Goal: Task Accomplishment & Management: Complete application form

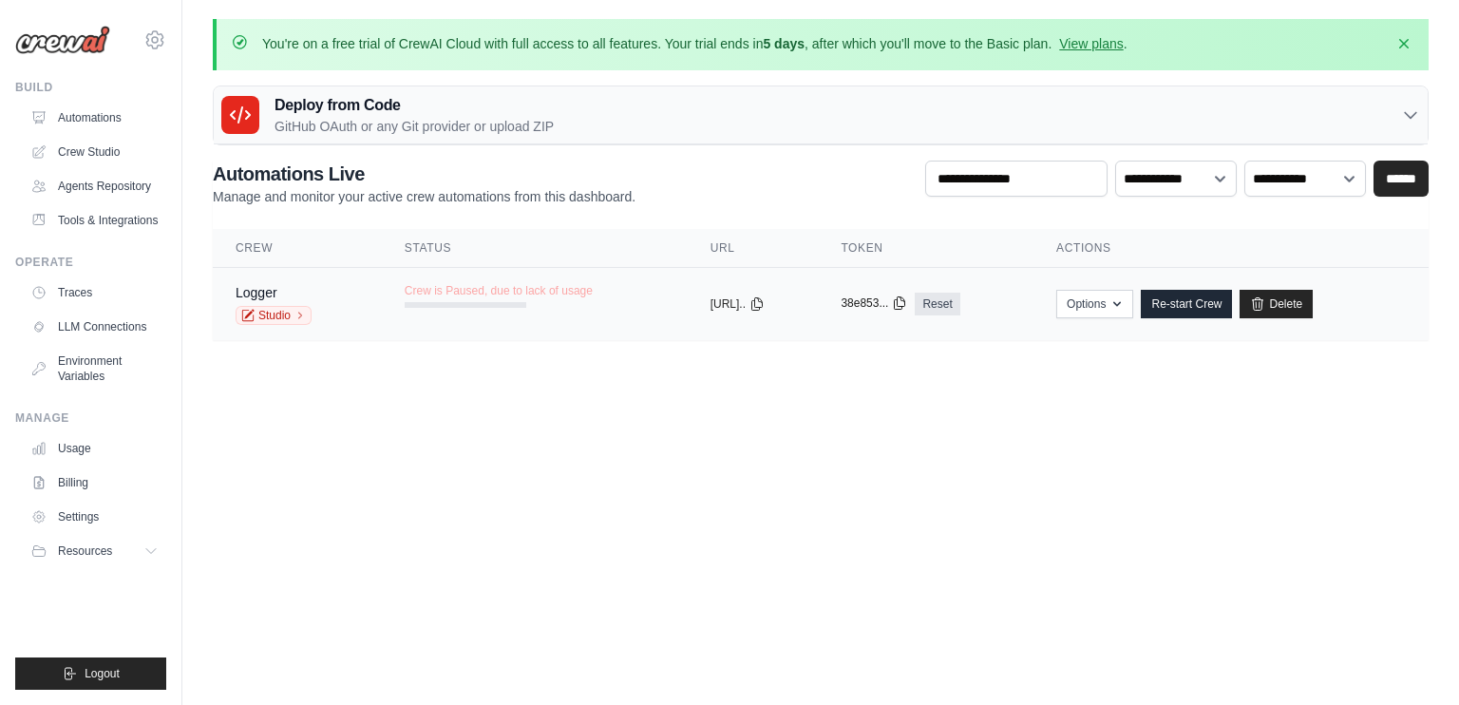
click at [907, 300] on icon at bounding box center [899, 302] width 15 height 15
click at [786, 458] on body "technologyashlin@gmail.com Settings Build Automations" at bounding box center [729, 352] width 1459 height 705
click at [466, 287] on span "Crew is Paused, due to lack of usage" at bounding box center [499, 290] width 188 height 15
click at [1195, 302] on link "Re-start Crew" at bounding box center [1186, 304] width 91 height 28
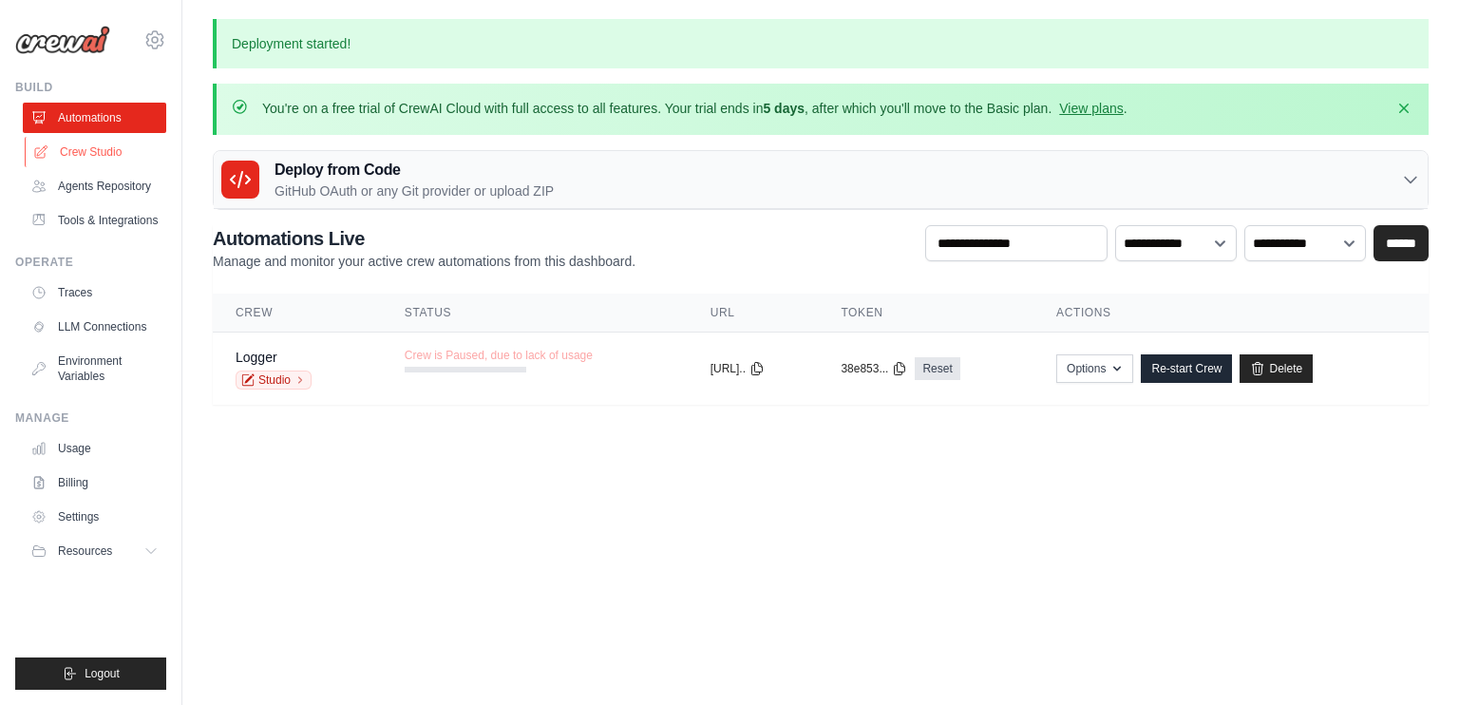
click at [68, 151] on link "Crew Studio" at bounding box center [96, 152] width 143 height 30
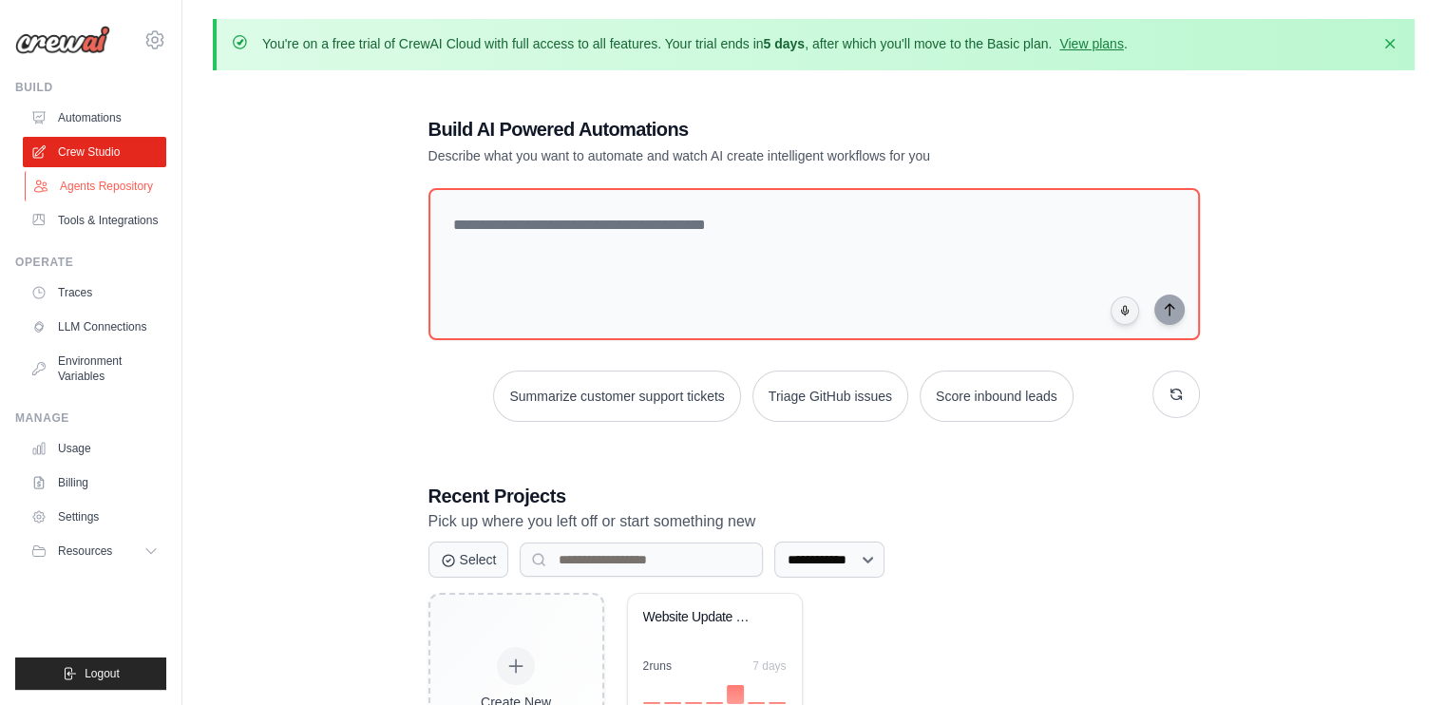
click at [104, 183] on link "Agents Repository" at bounding box center [96, 186] width 143 height 30
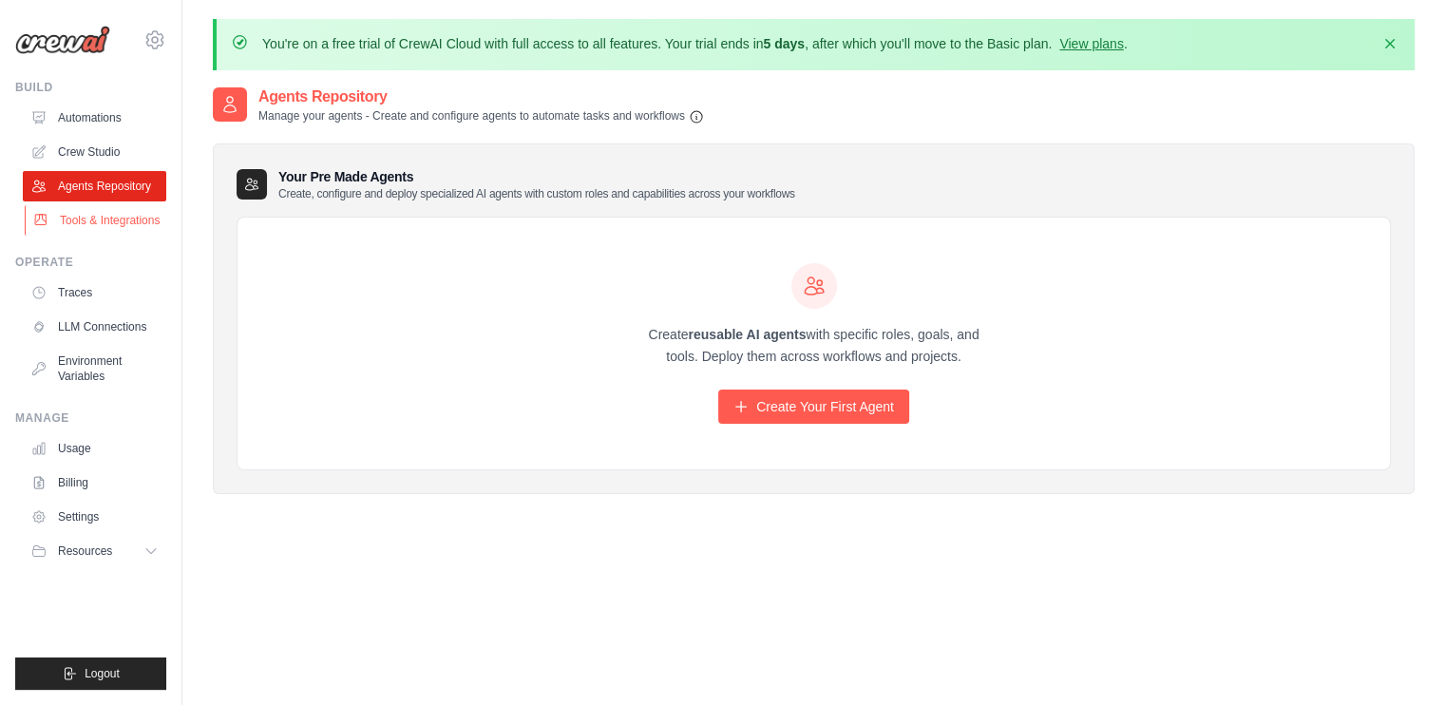
click at [96, 214] on link "Tools & Integrations" at bounding box center [96, 220] width 143 height 30
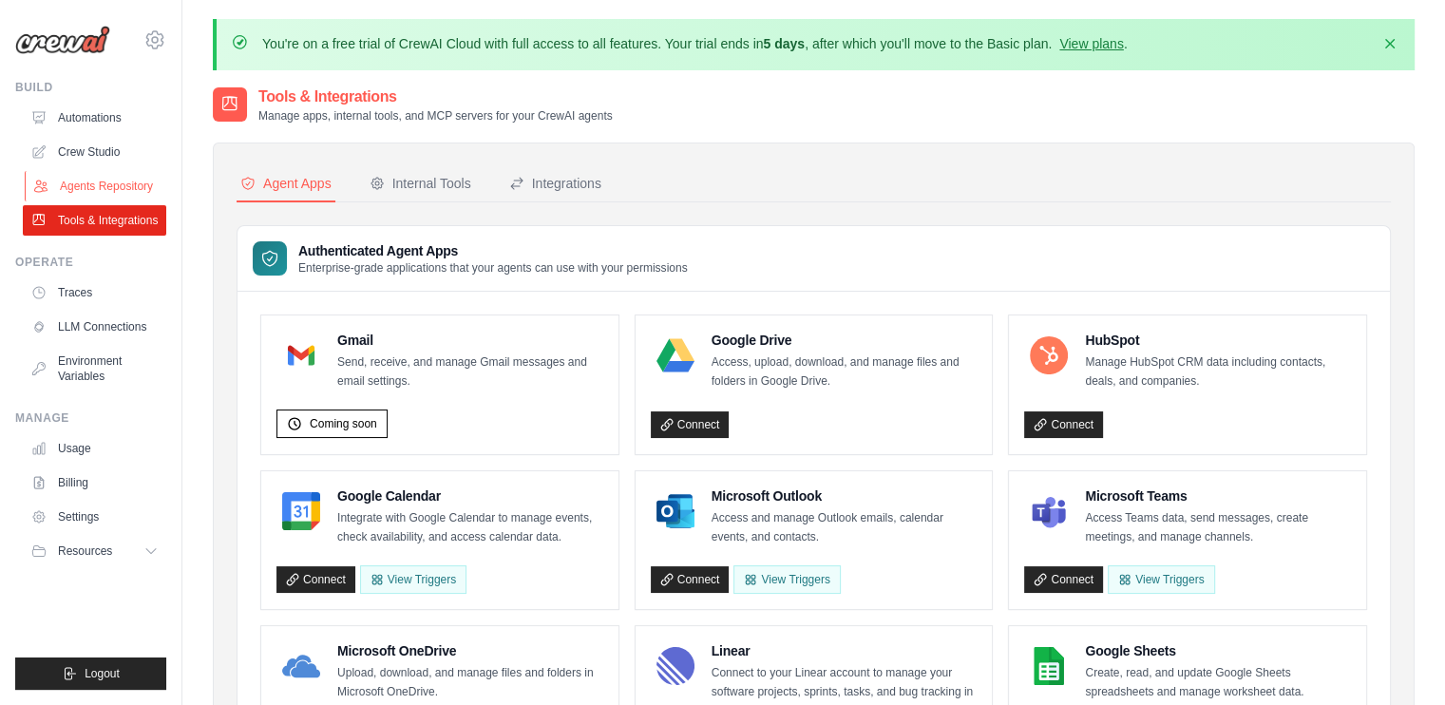
click at [95, 196] on link "Agents Repository" at bounding box center [96, 186] width 143 height 30
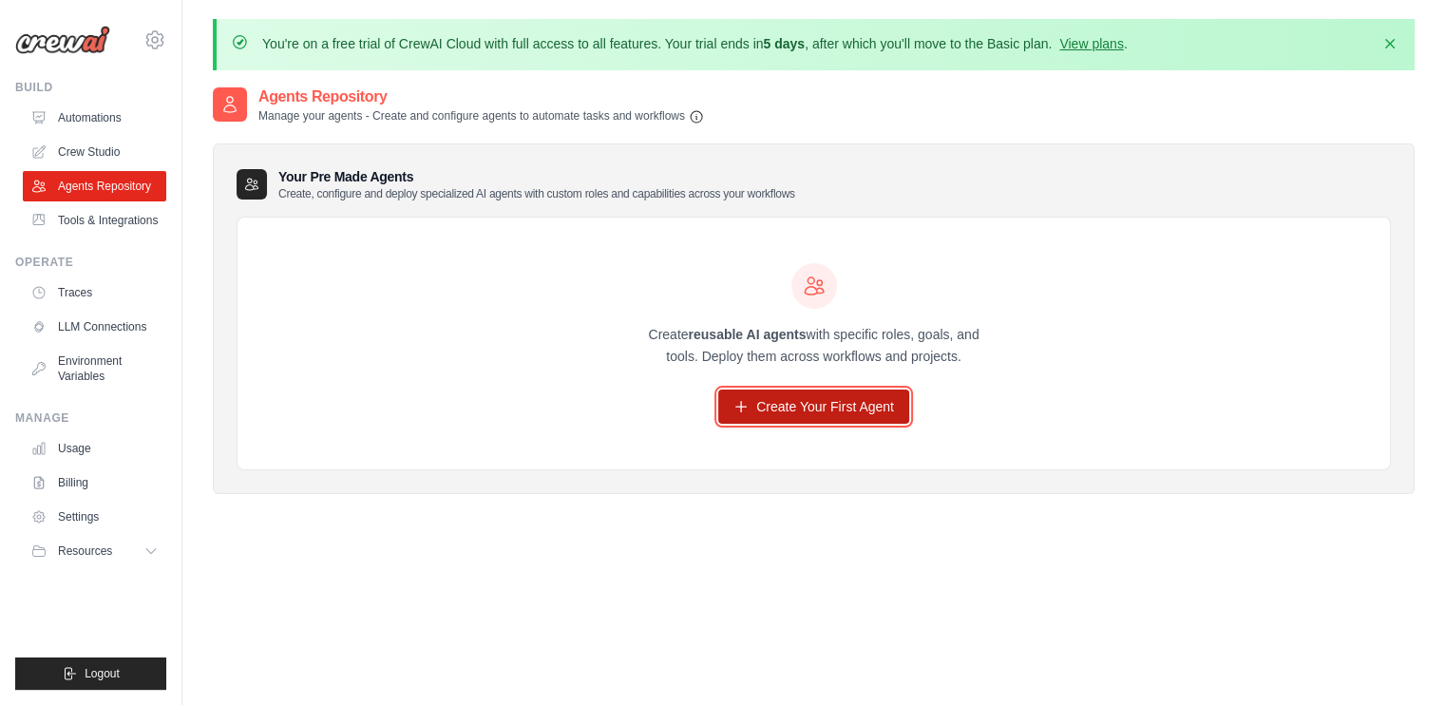
click at [761, 421] on link "Create Your First Agent" at bounding box center [813, 406] width 191 height 34
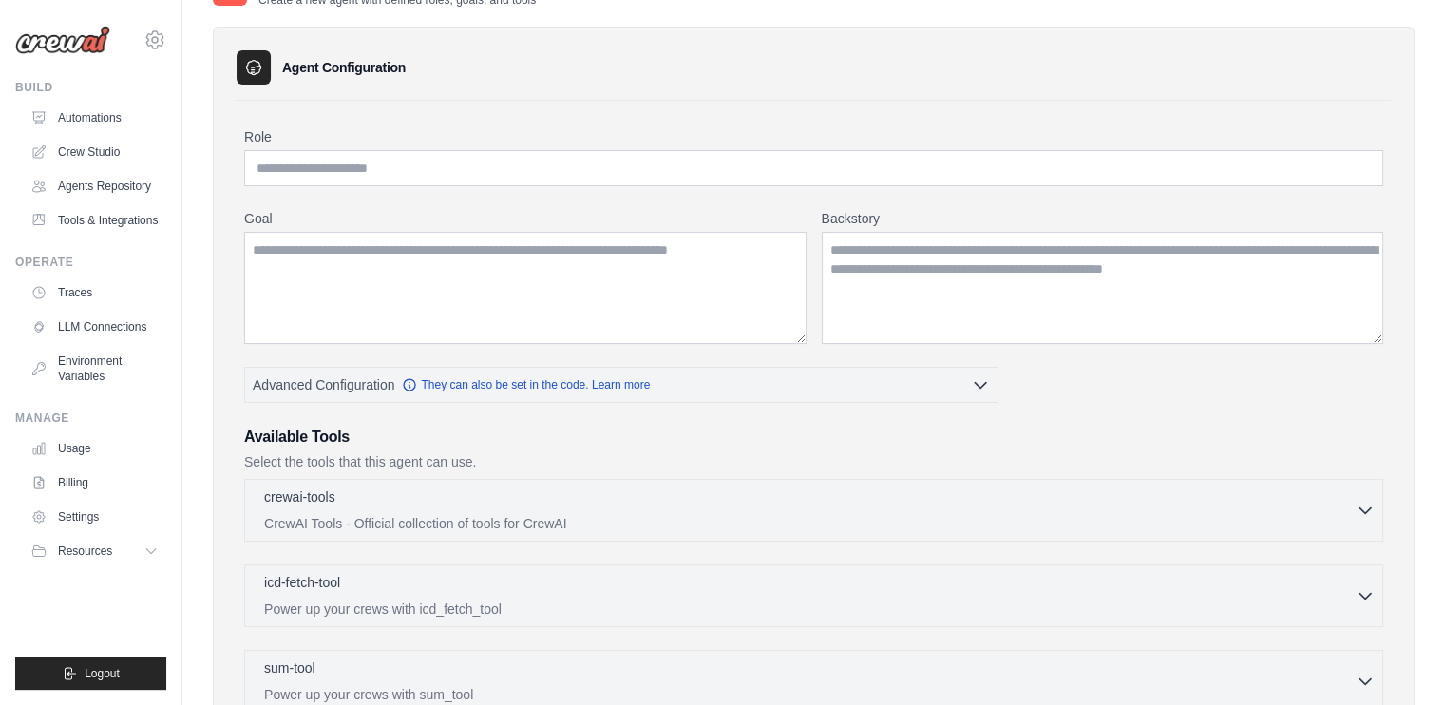
scroll to position [95, 0]
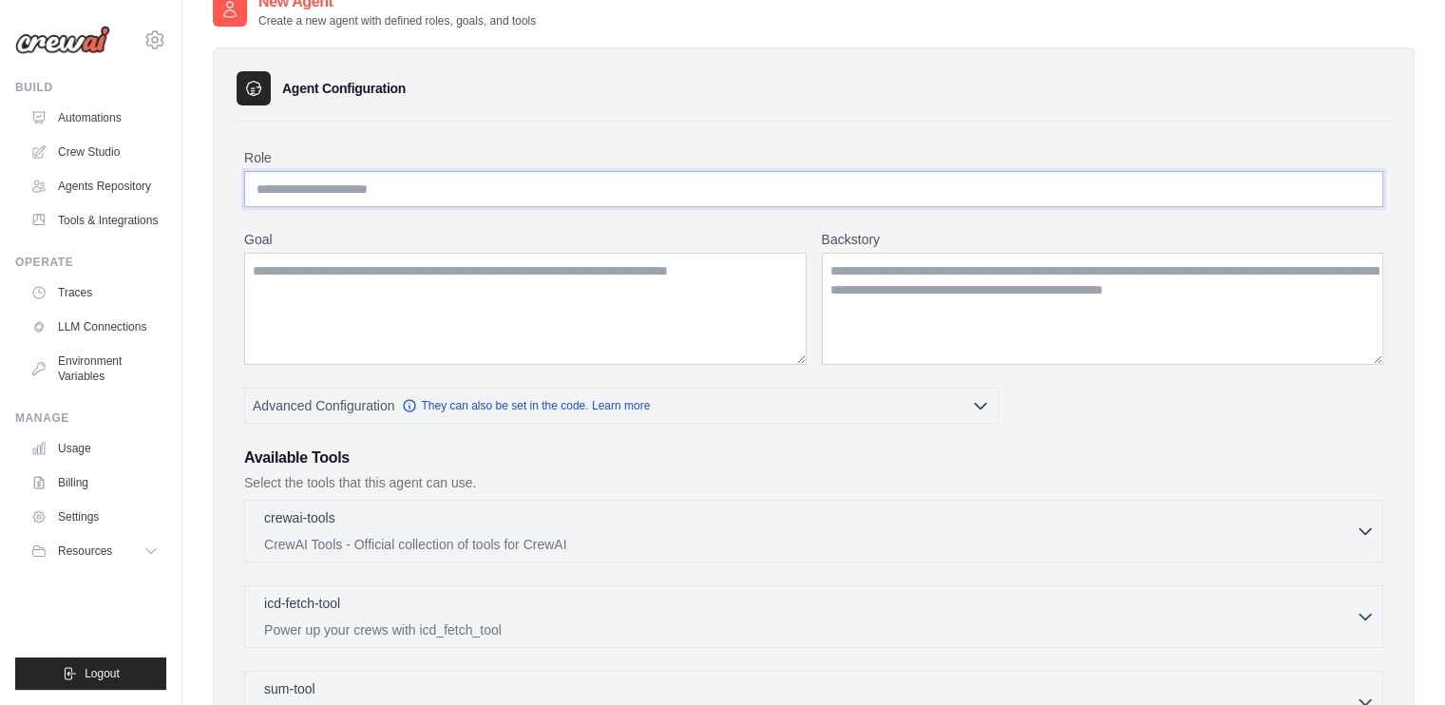
click at [322, 172] on input "Role" at bounding box center [813, 189] width 1139 height 36
type input "**********"
click at [447, 335] on textarea "Goal" at bounding box center [525, 309] width 562 height 112
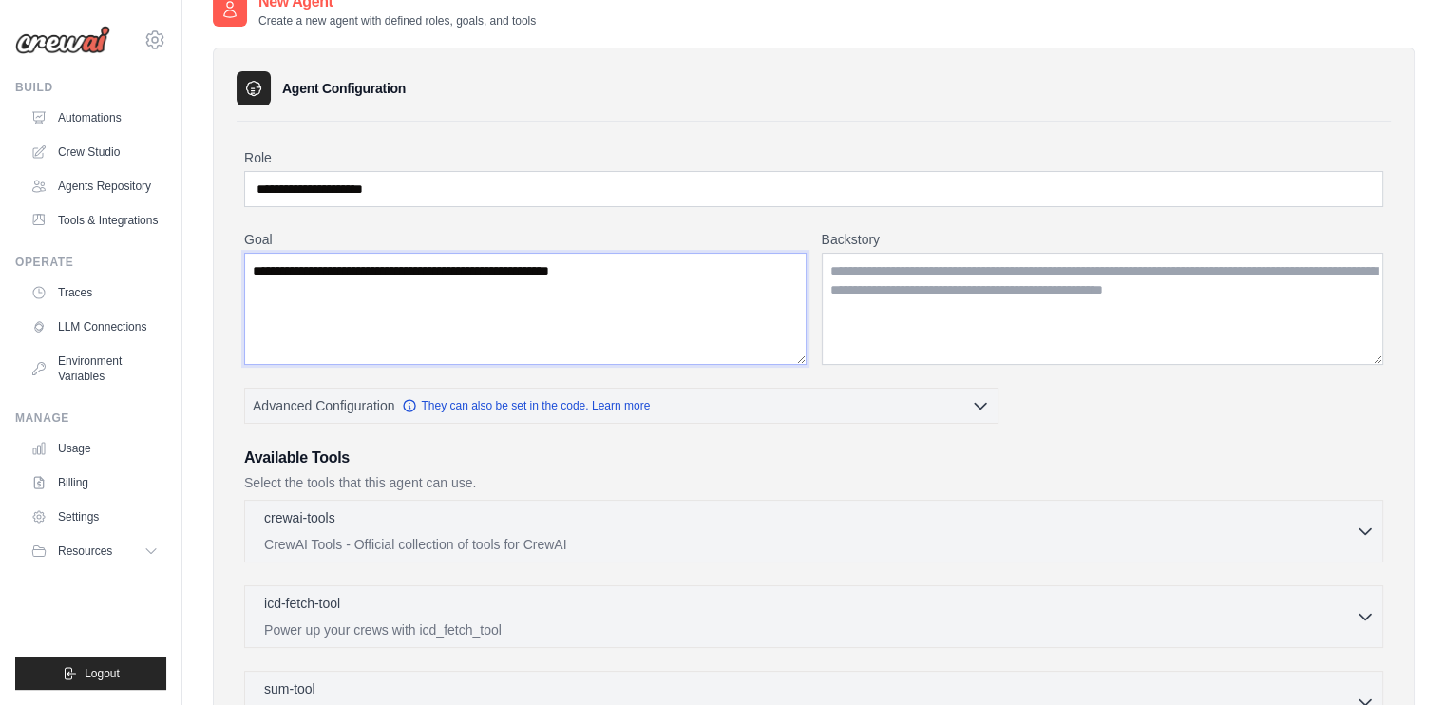
type textarea "**********"
click at [954, 288] on textarea "Backstory" at bounding box center [1103, 309] width 562 height 112
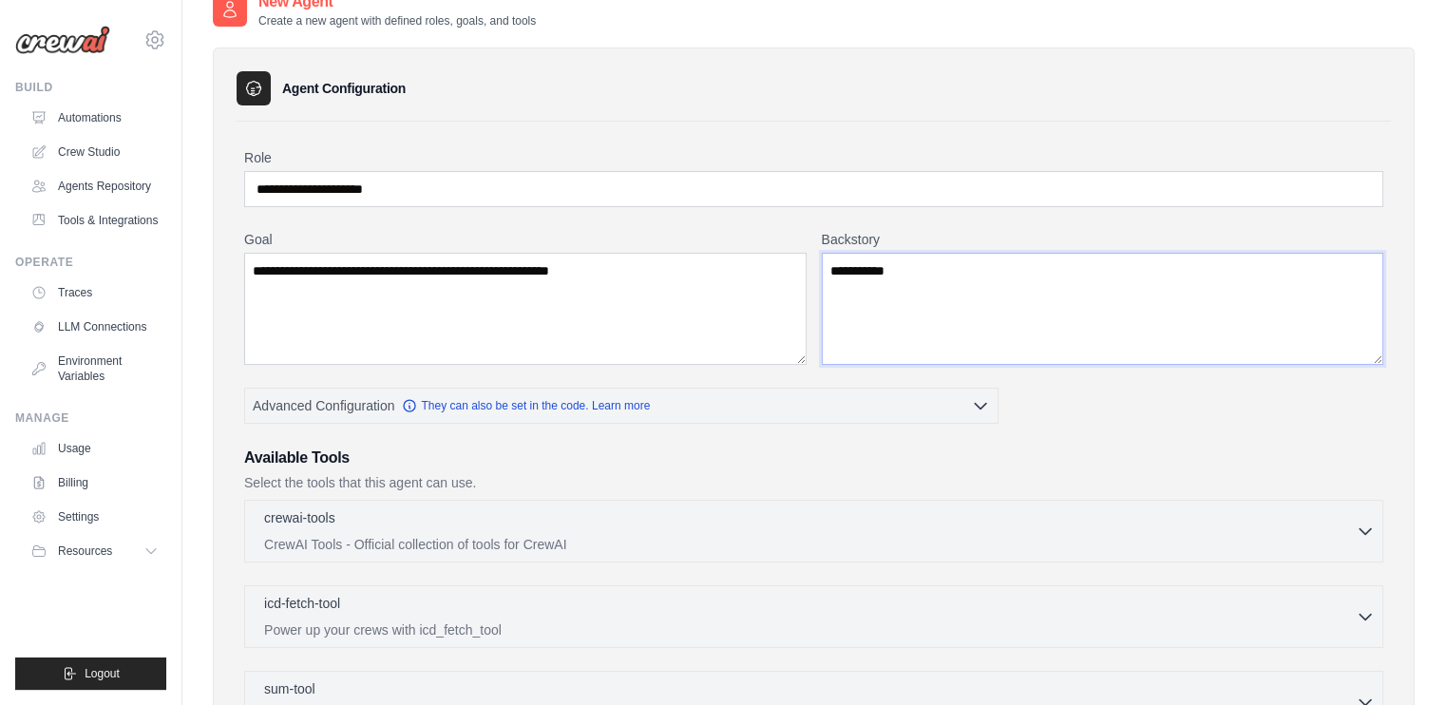
type textarea "**********"
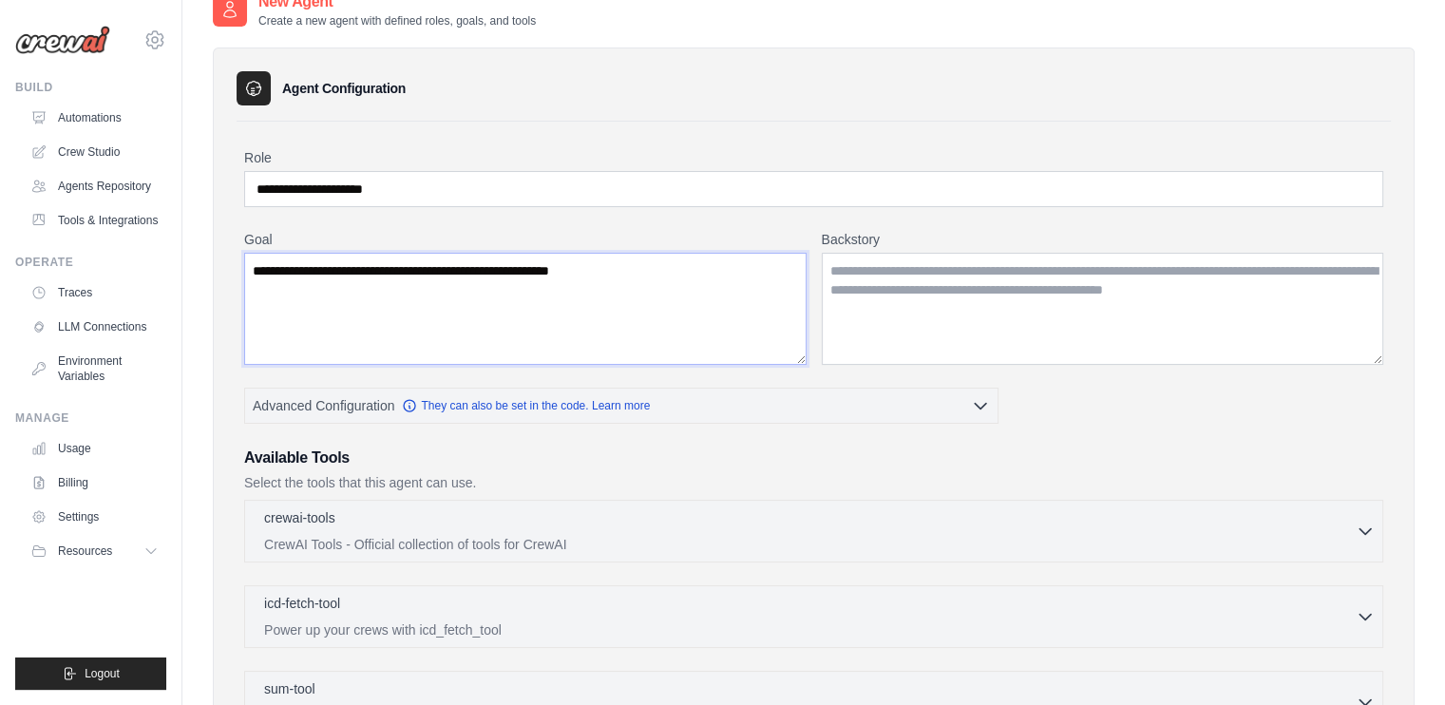
click at [622, 324] on textarea "**********" at bounding box center [525, 309] width 562 height 112
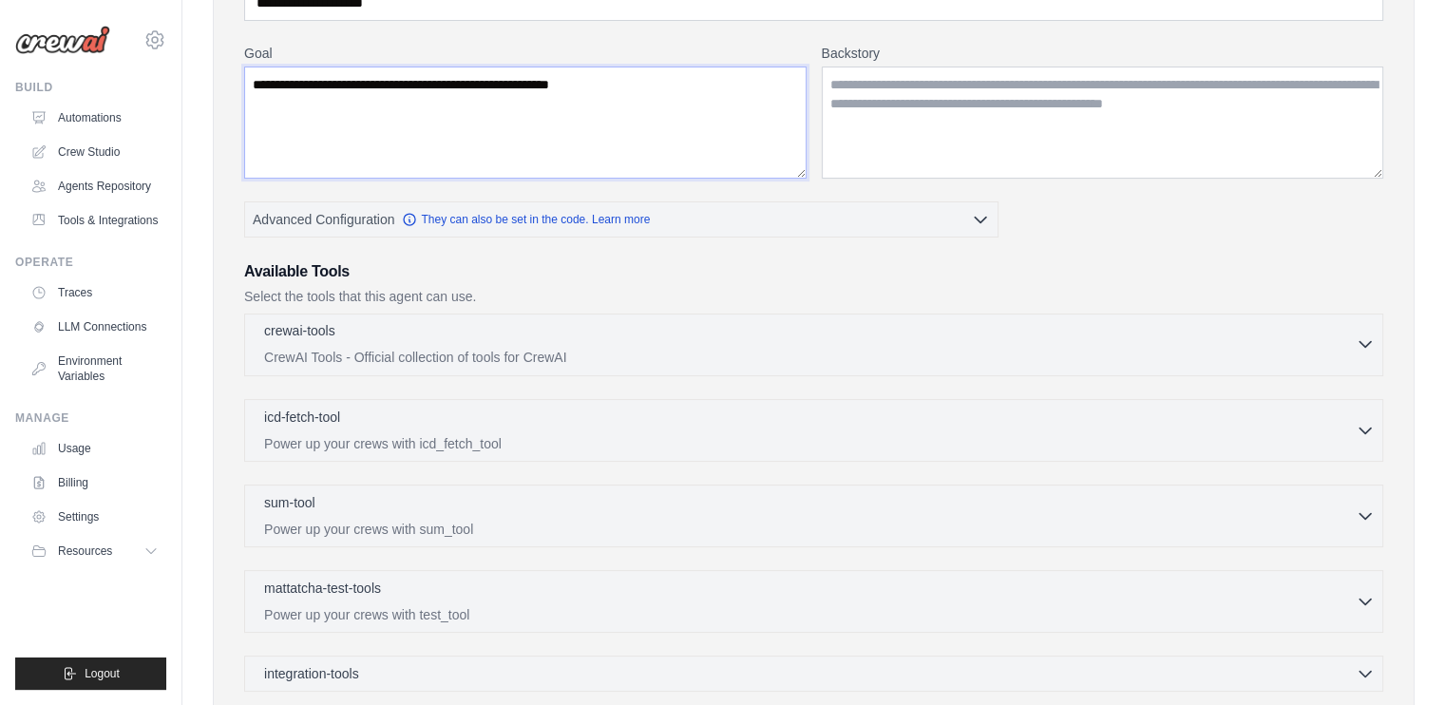
scroll to position [380, 0]
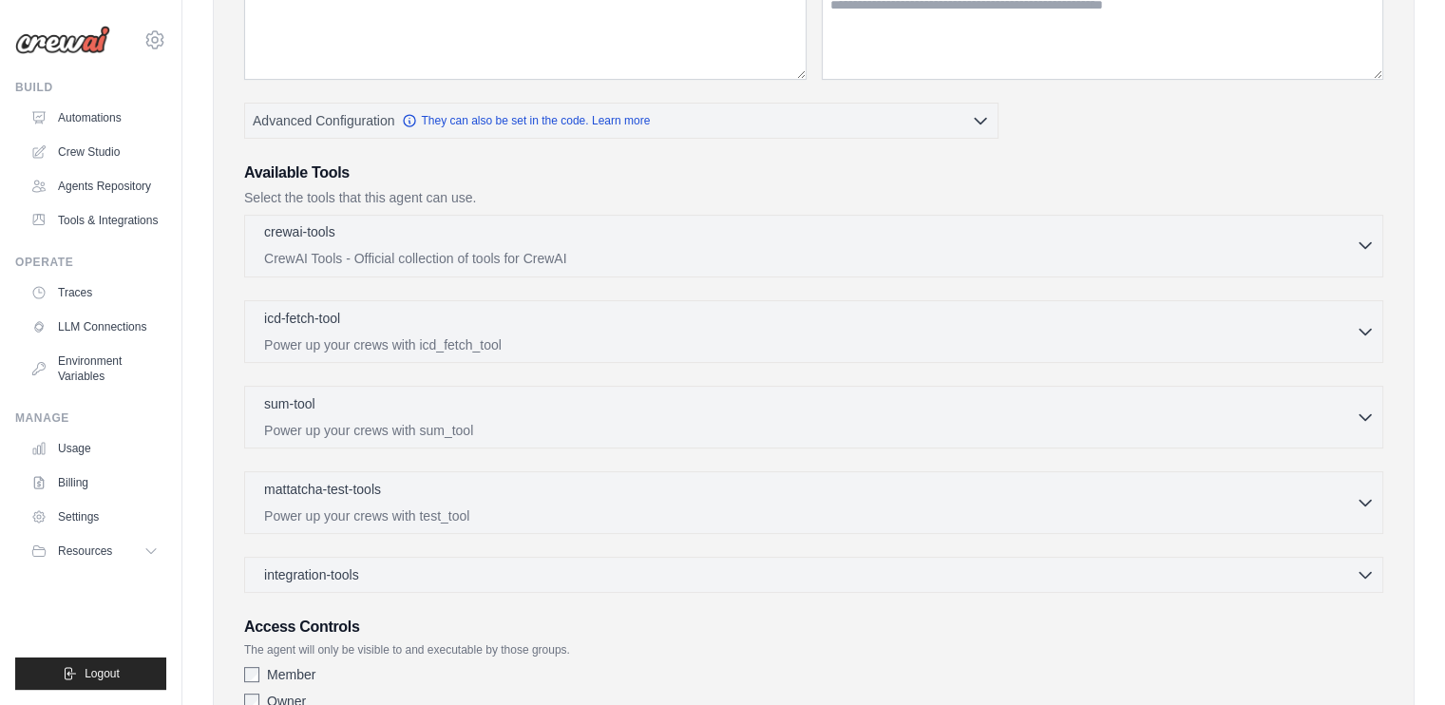
click at [395, 250] on p "CrewAI Tools - Official collection of tools for CrewAI" at bounding box center [809, 258] width 1091 height 19
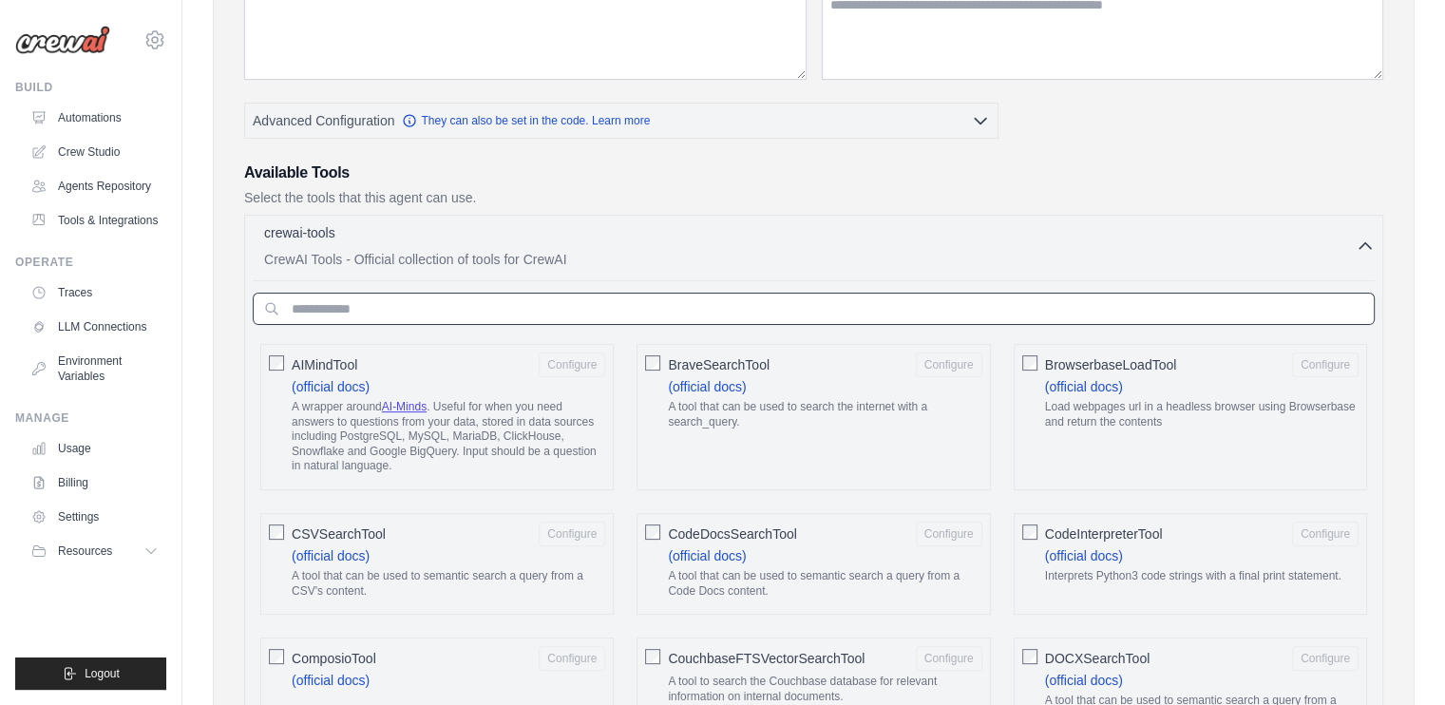
click at [412, 303] on input "text" at bounding box center [814, 309] width 1122 height 32
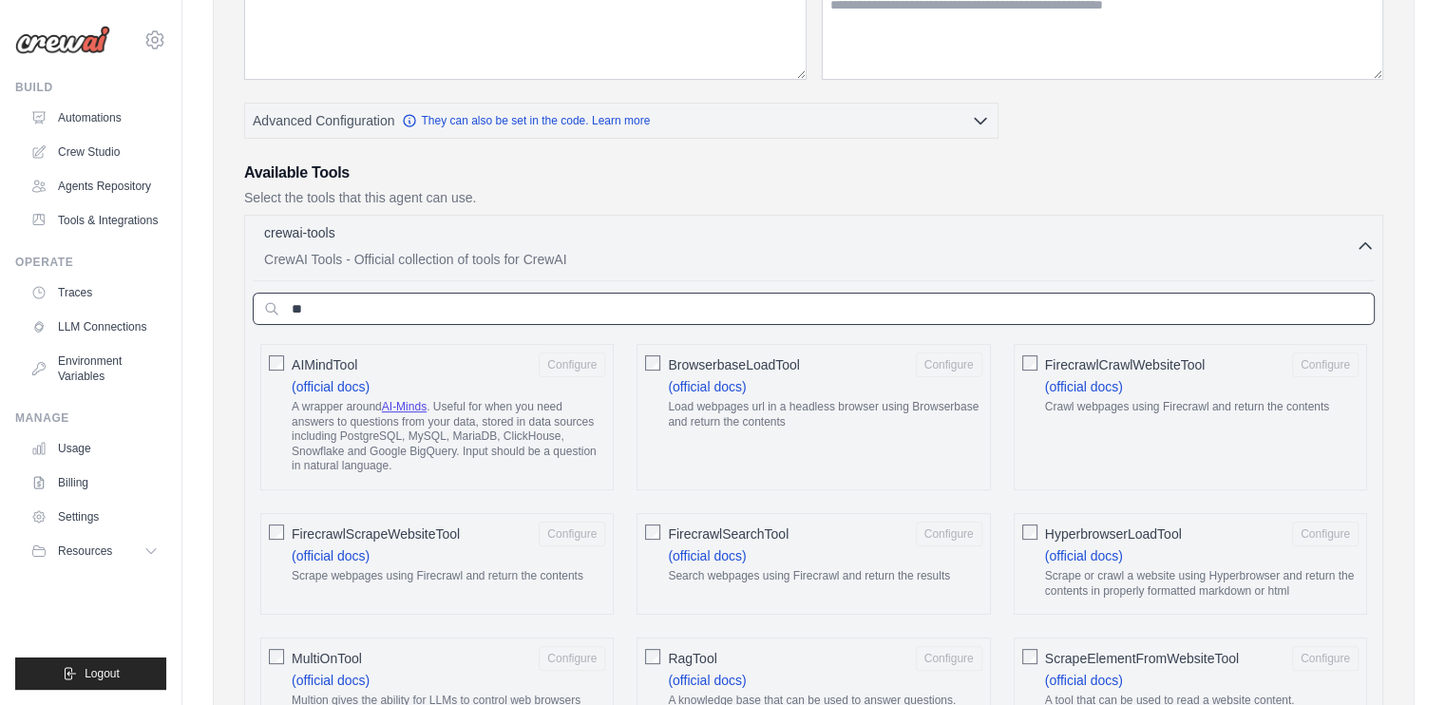
type input "*"
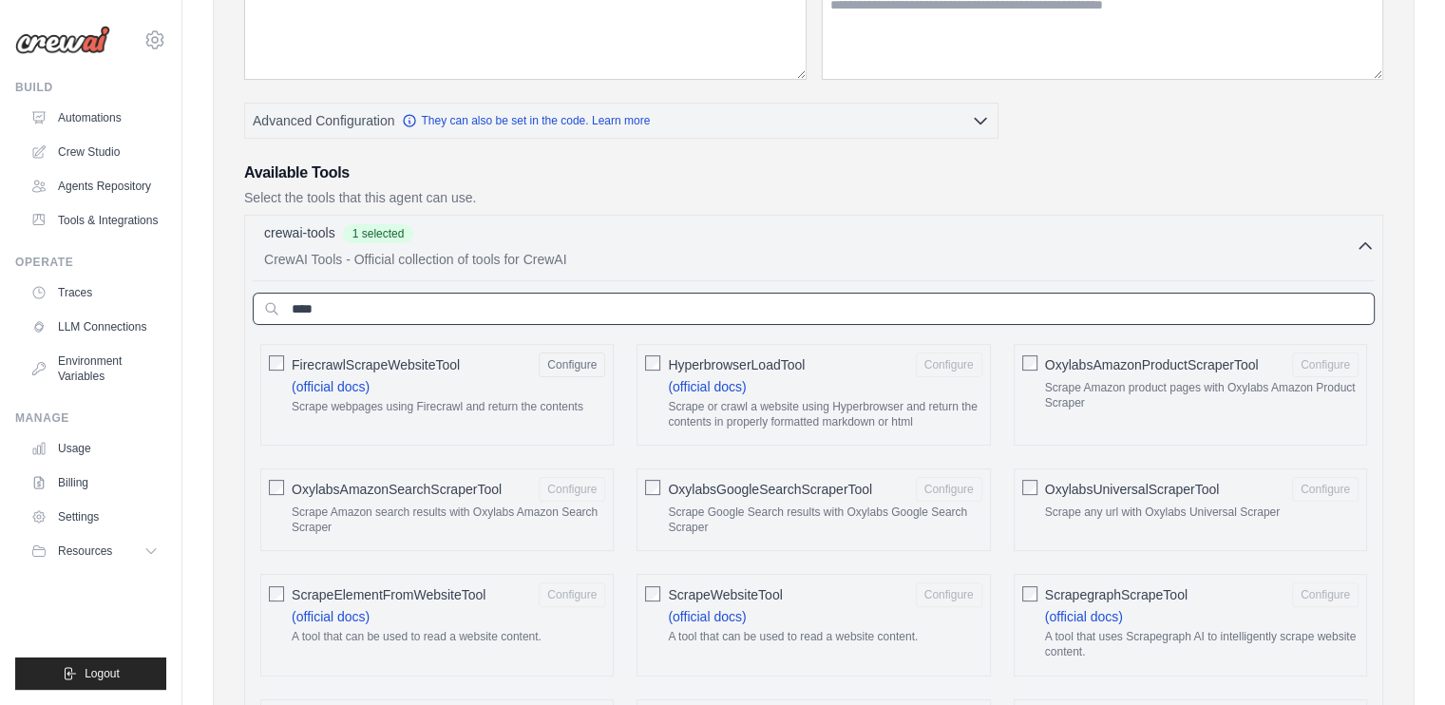
click at [376, 310] on input "****" at bounding box center [814, 309] width 1122 height 32
drag, startPoint x: 376, startPoint y: 310, endPoint x: 179, endPoint y: 307, distance: 197.6
click at [179, 307] on body "technologyashlin@gmail.com Settings Build Automations" at bounding box center [722, 505] width 1445 height 1770
type input "*"
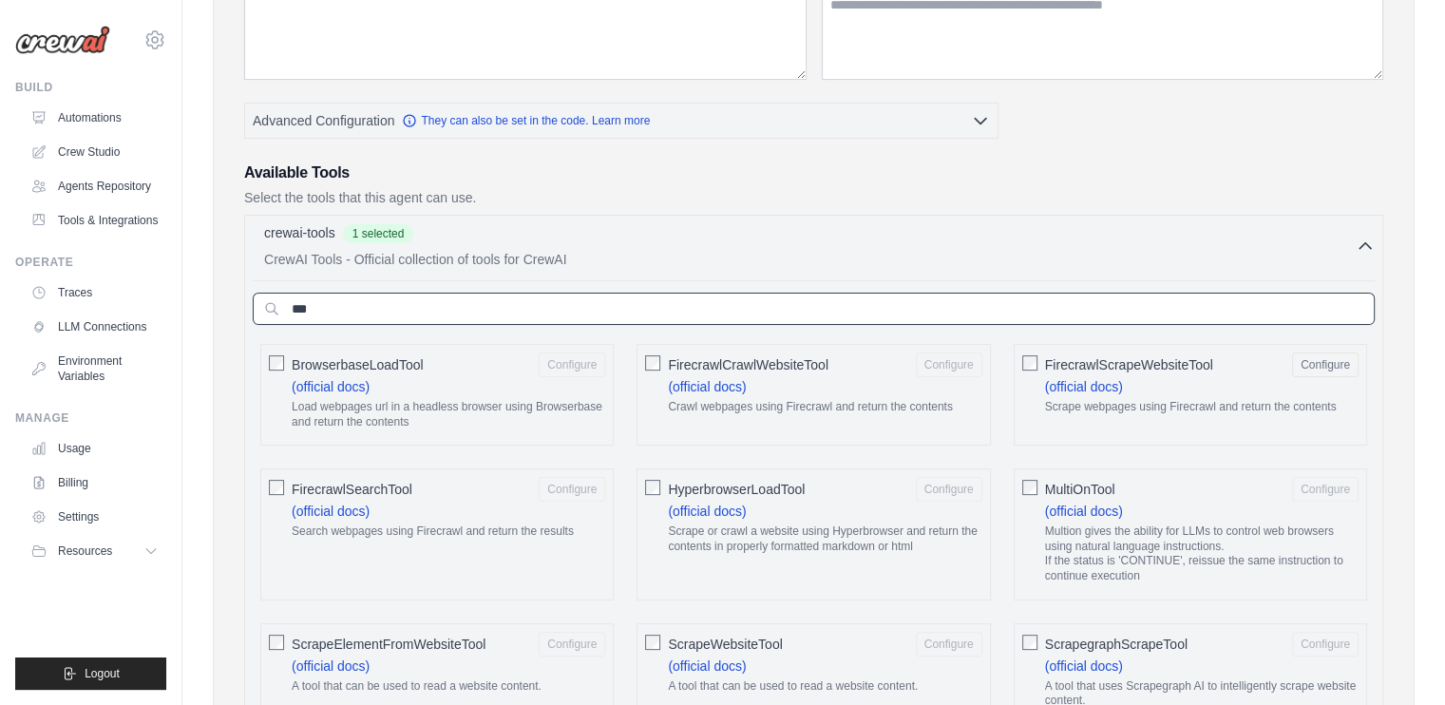
type input "***"
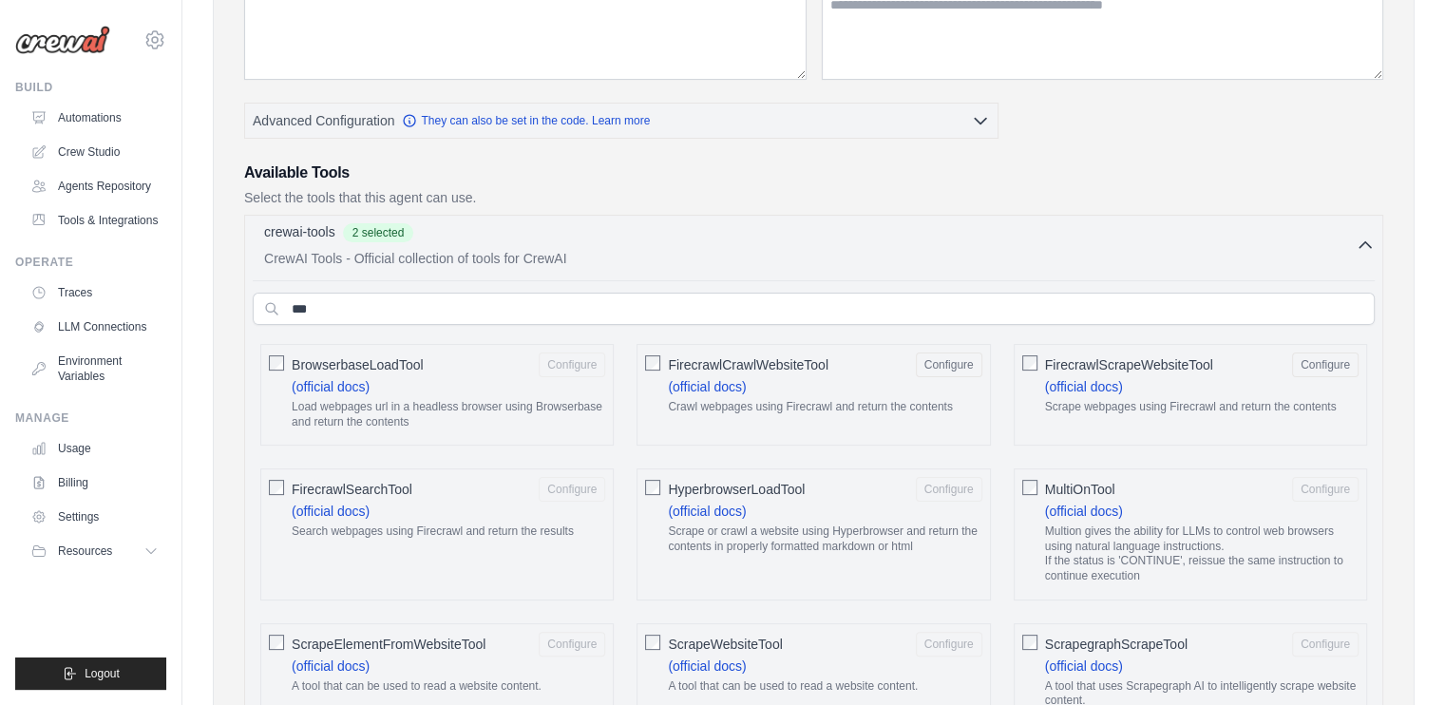
click at [1360, 246] on icon "button" at bounding box center [1364, 245] width 19 height 19
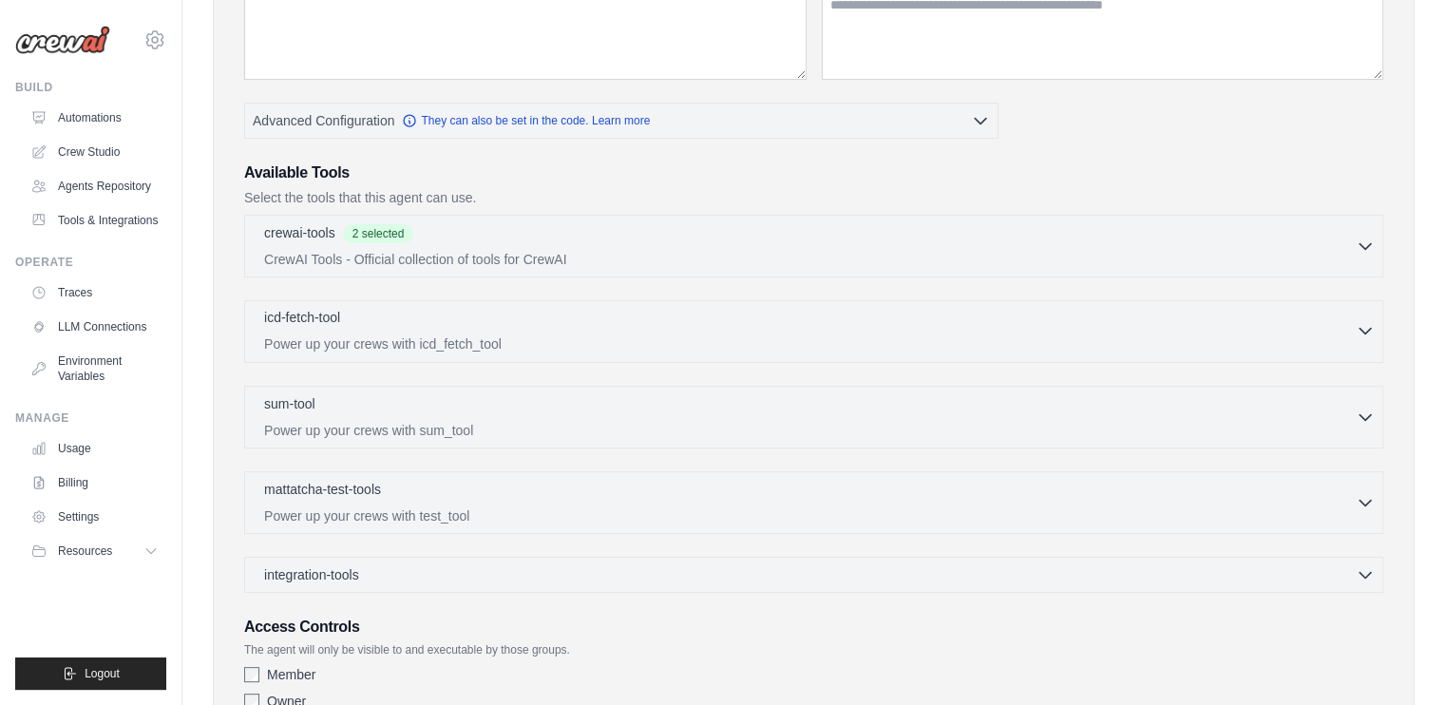
click at [502, 349] on p "Power up your crews with icd_fetch_tool" at bounding box center [809, 343] width 1091 height 19
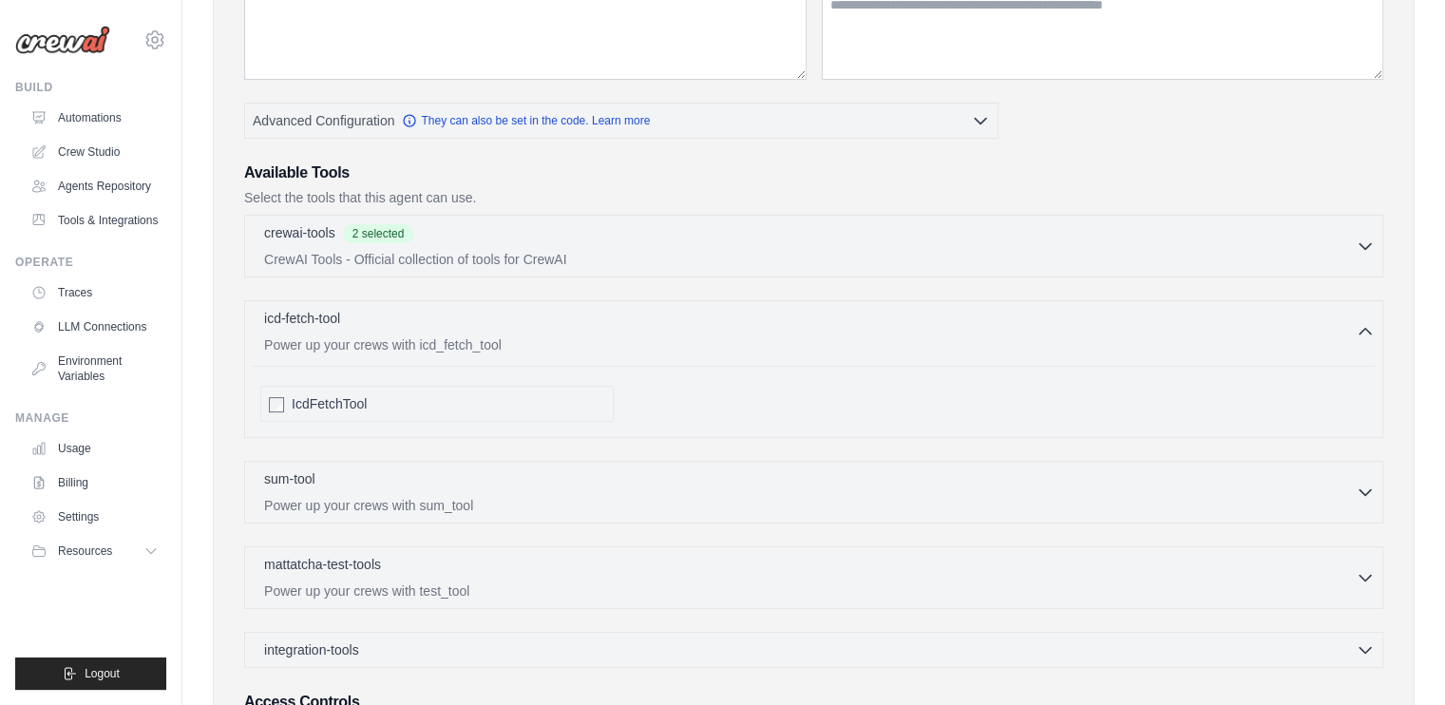
click at [263, 413] on div "IcdFetchTool" at bounding box center [436, 404] width 353 height 36
click at [299, 405] on span "IcdFetchTool" at bounding box center [329, 403] width 75 height 19
click at [483, 325] on div "icd-fetch-tool 1 selected" at bounding box center [809, 319] width 1091 height 23
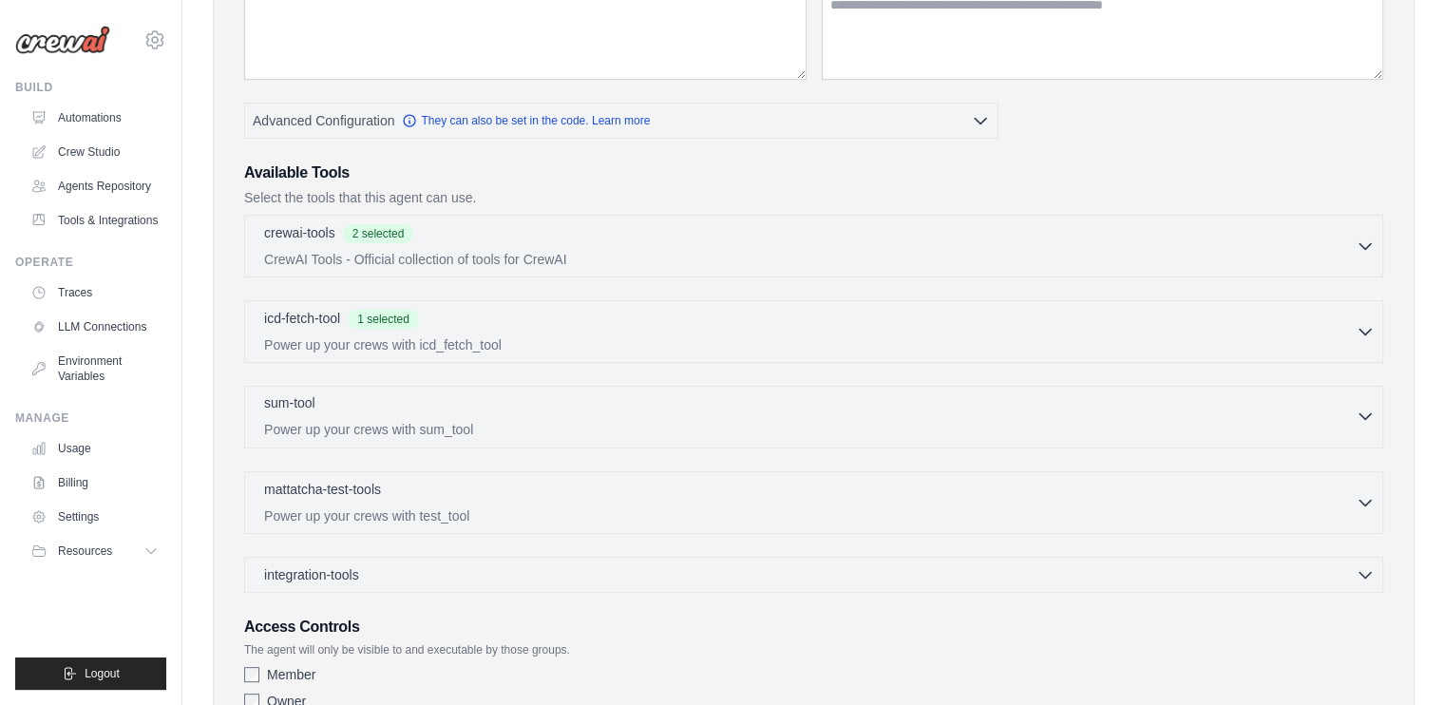
click at [470, 420] on p "Power up your crews with sum_tool" at bounding box center [809, 429] width 1091 height 19
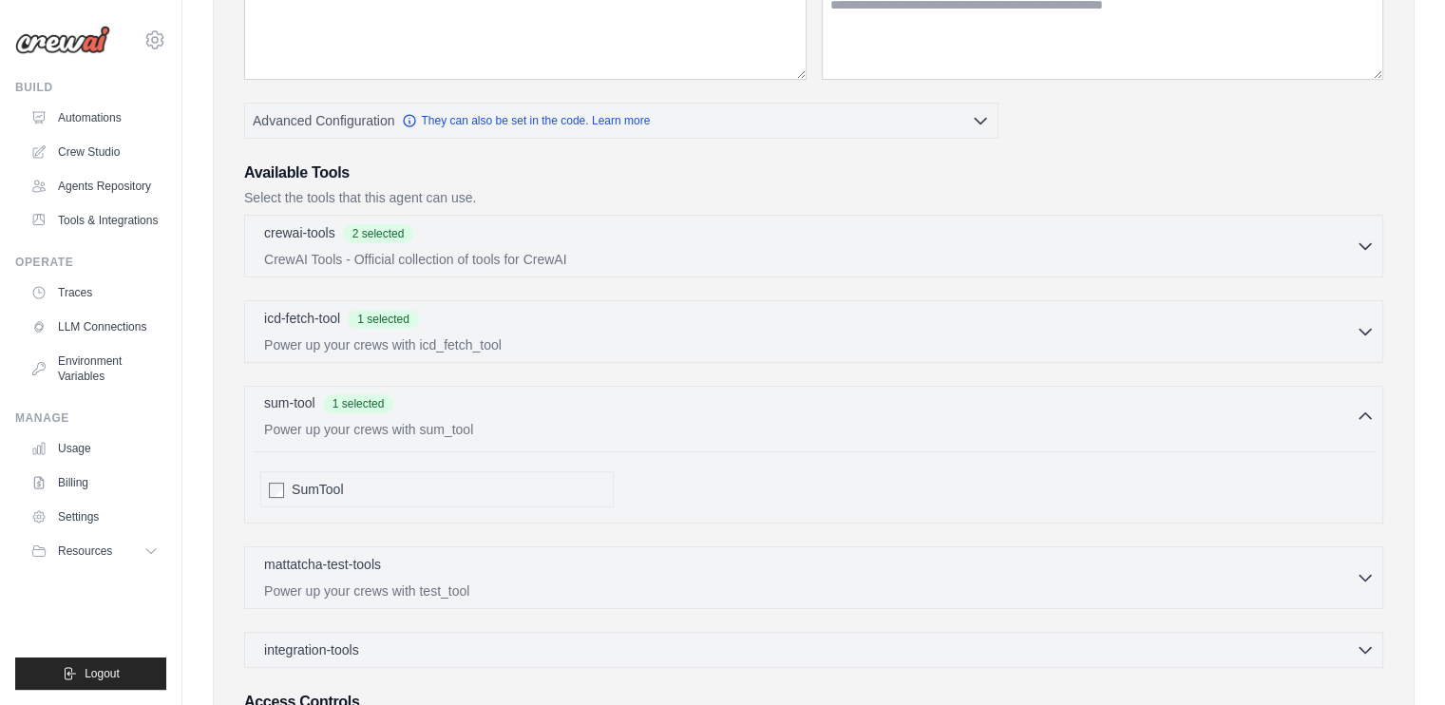
click at [383, 433] on p "Power up your crews with sum_tool" at bounding box center [809, 429] width 1091 height 19
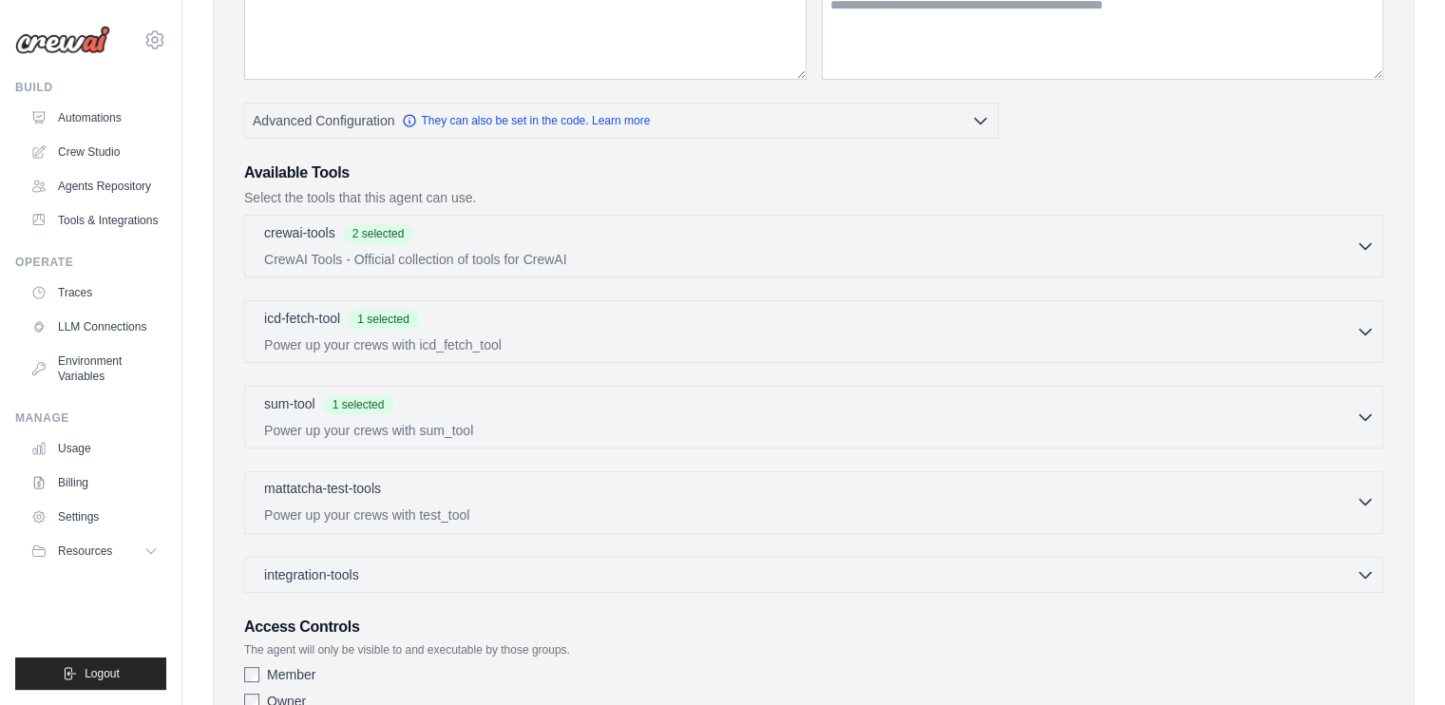
click at [401, 493] on div "mattatcha-test-tools 0 selected" at bounding box center [809, 490] width 1091 height 23
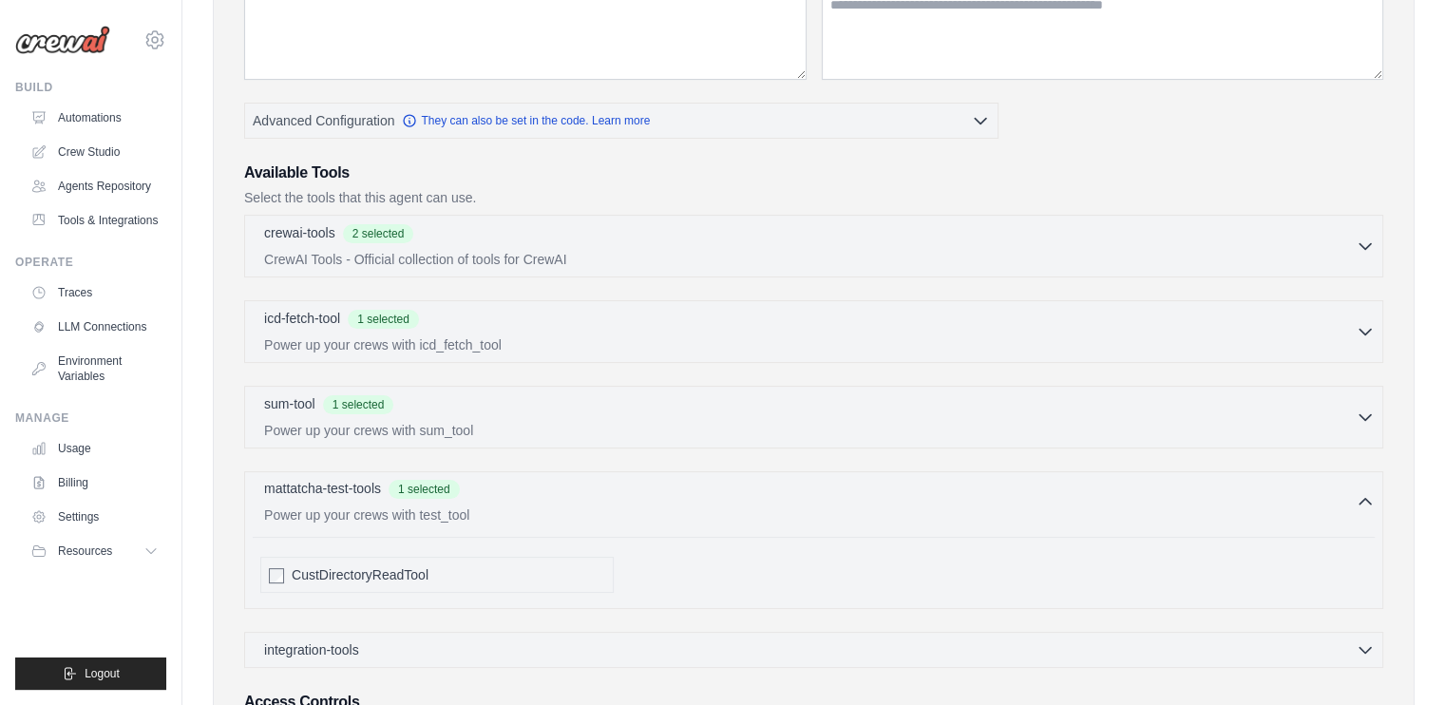
click at [392, 510] on p "Power up your crews with test_tool" at bounding box center [809, 514] width 1091 height 19
click at [393, 570] on div "integration-tools 0 selected" at bounding box center [819, 573] width 1110 height 19
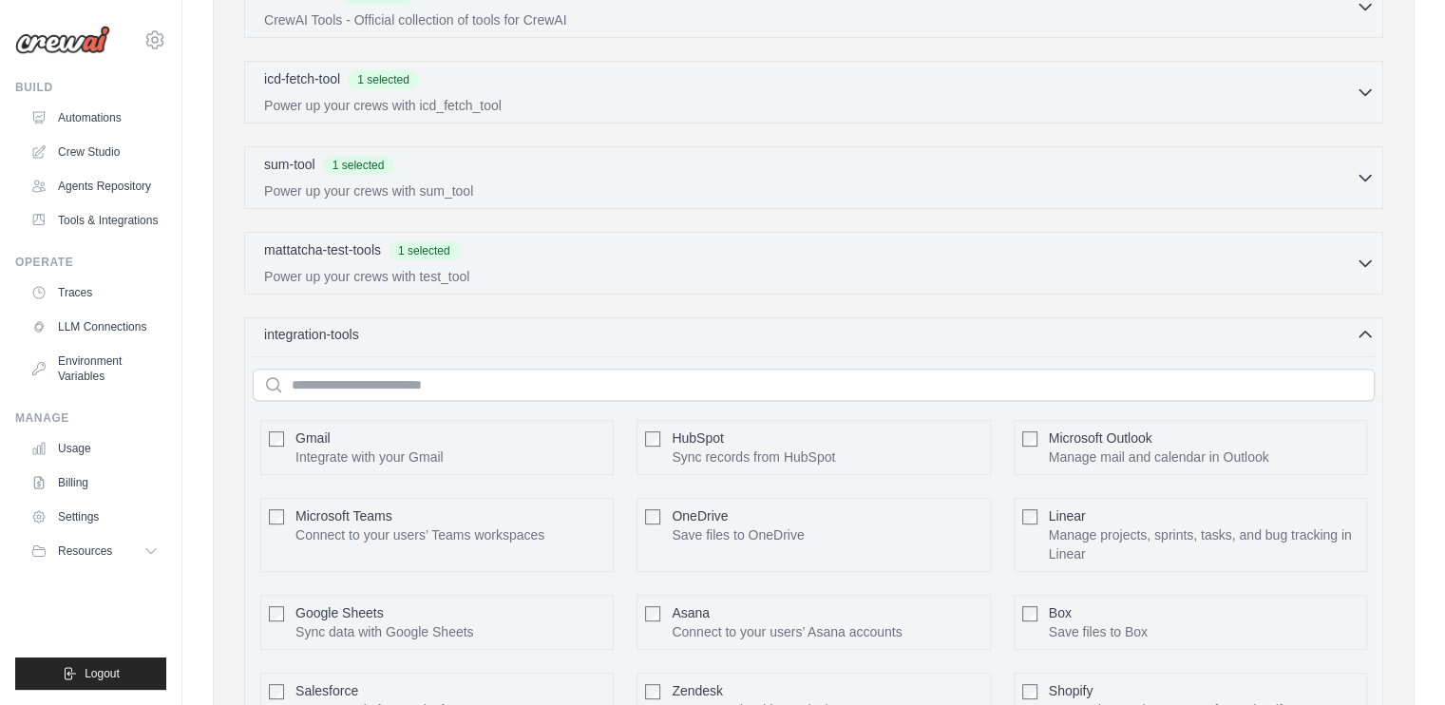
scroll to position [760, 0]
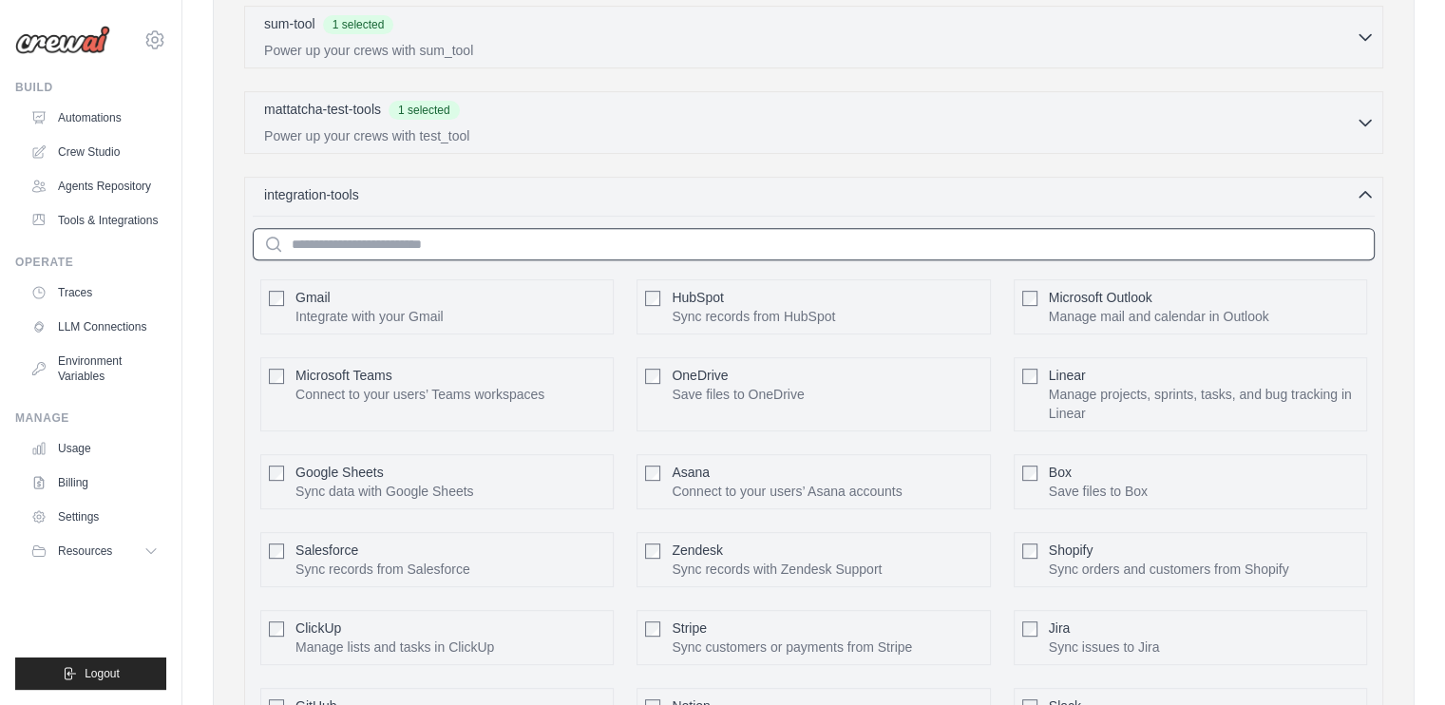
click at [344, 248] on input "text" at bounding box center [814, 244] width 1122 height 32
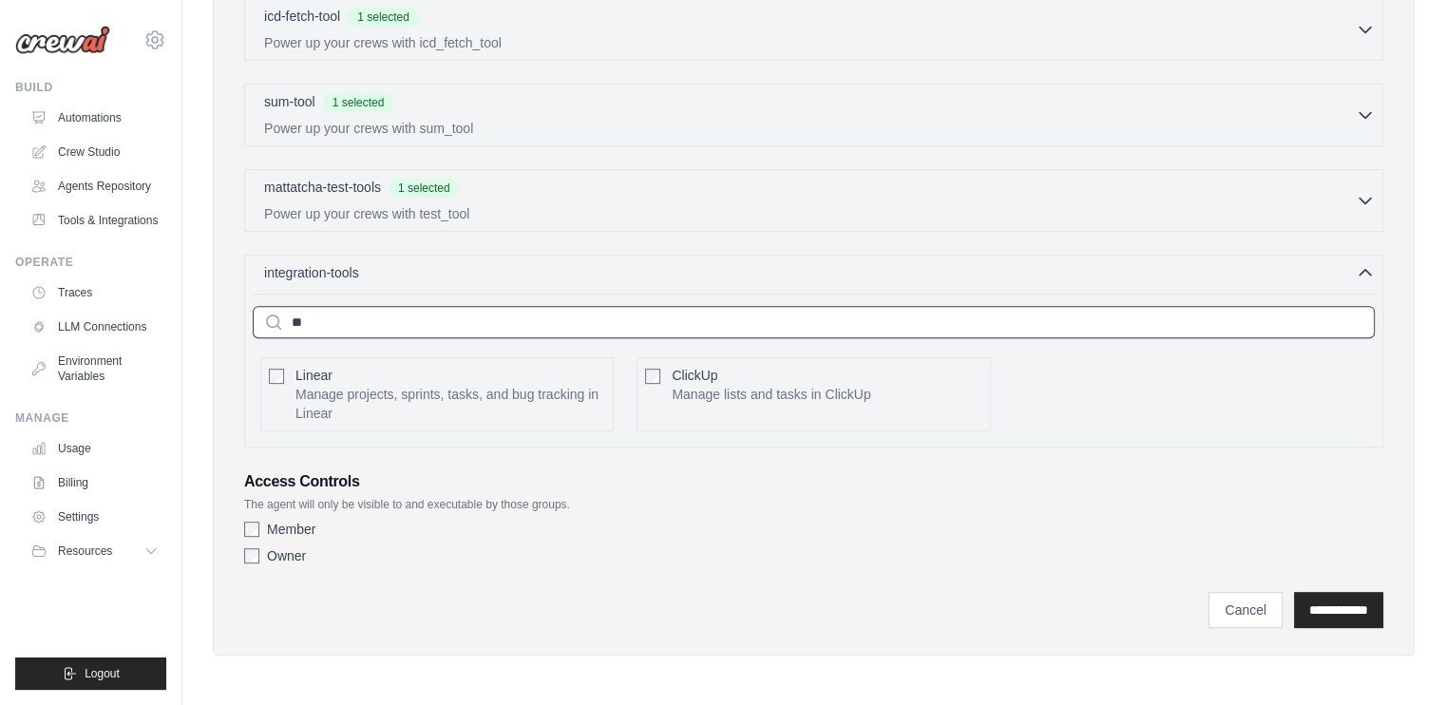
scroll to position [676, 0]
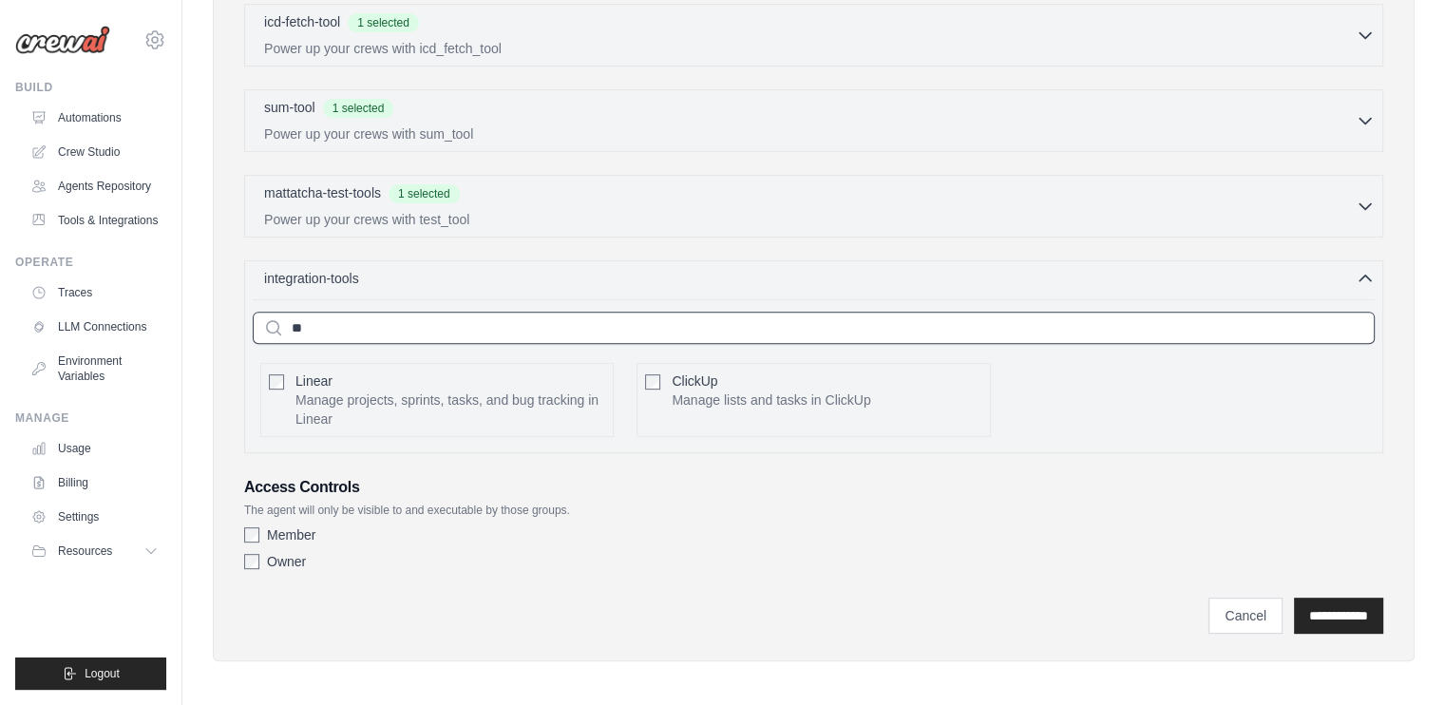
type input "*"
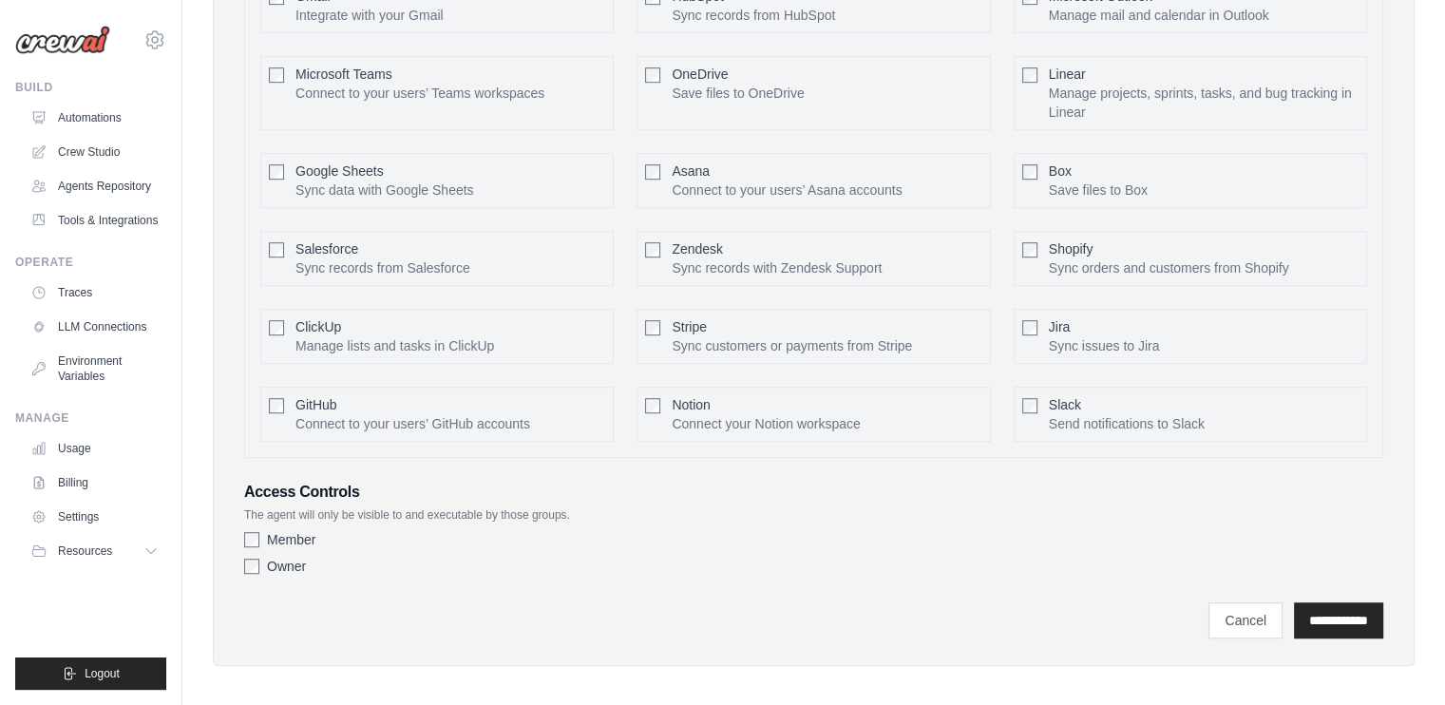
scroll to position [1064, 0]
click at [1332, 605] on input "**********" at bounding box center [1338, 617] width 89 height 36
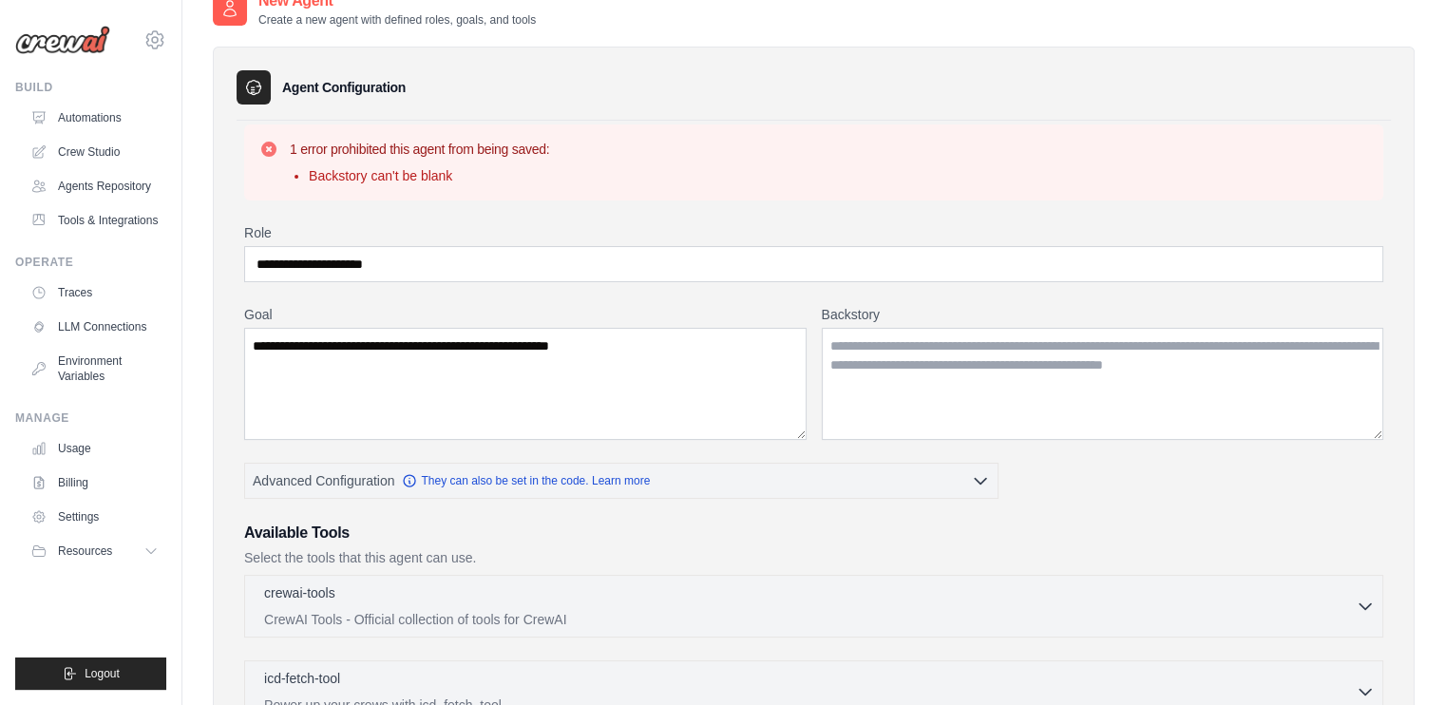
scroll to position [190, 0]
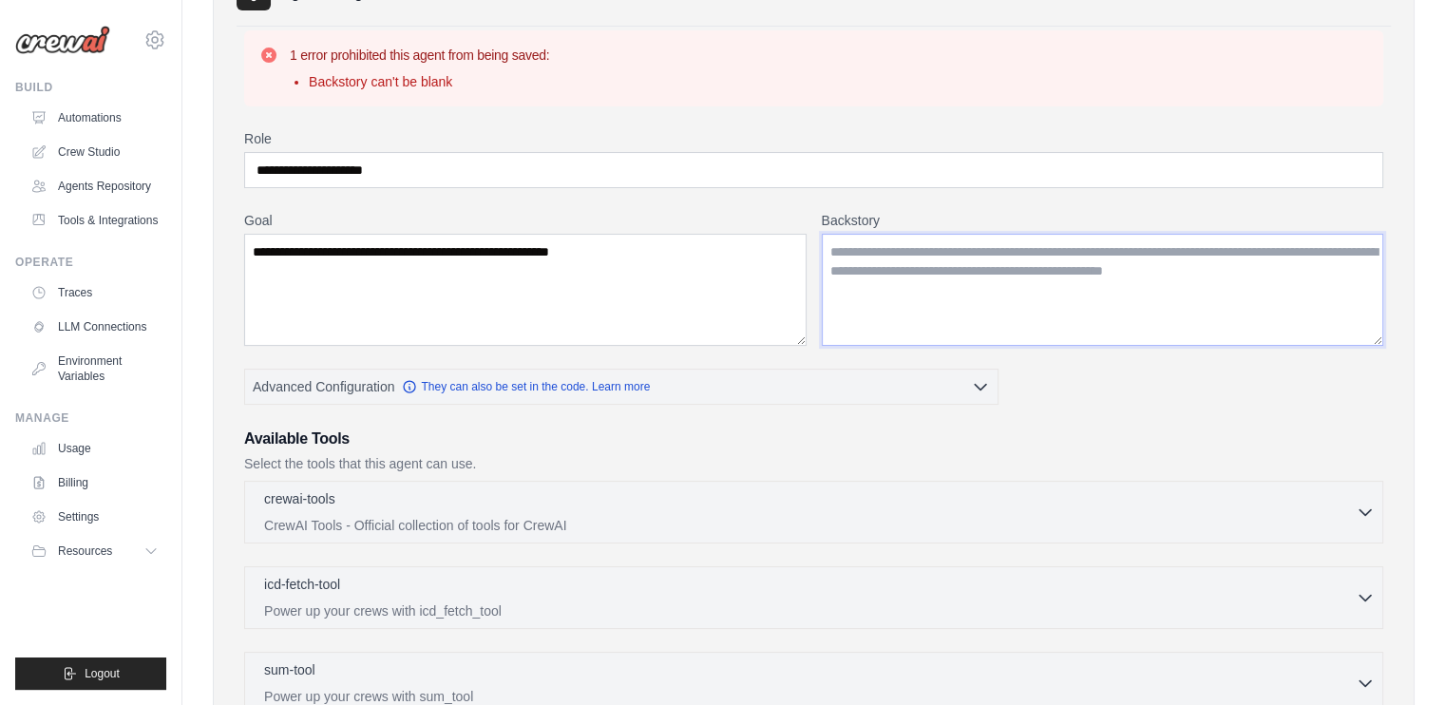
click at [1028, 295] on textarea "Backstory" at bounding box center [1103, 290] width 562 height 112
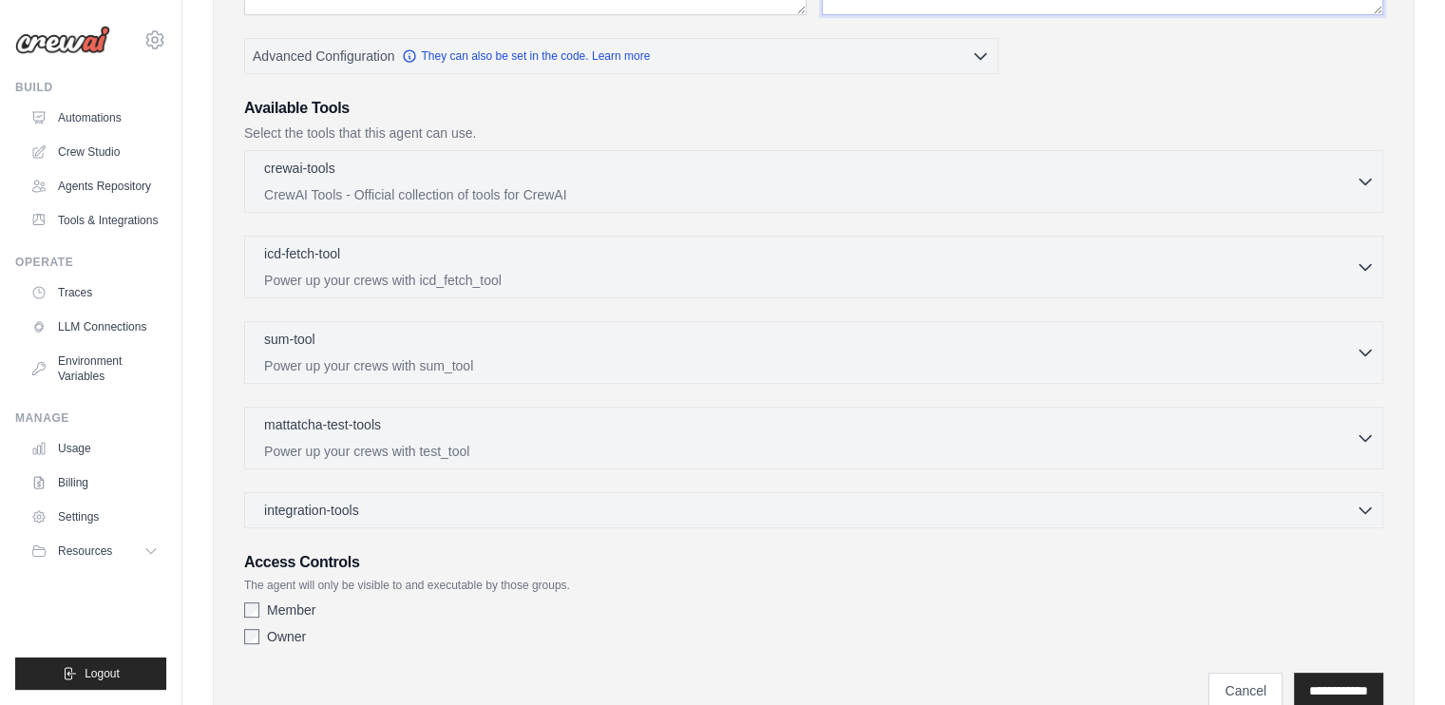
scroll to position [597, 0]
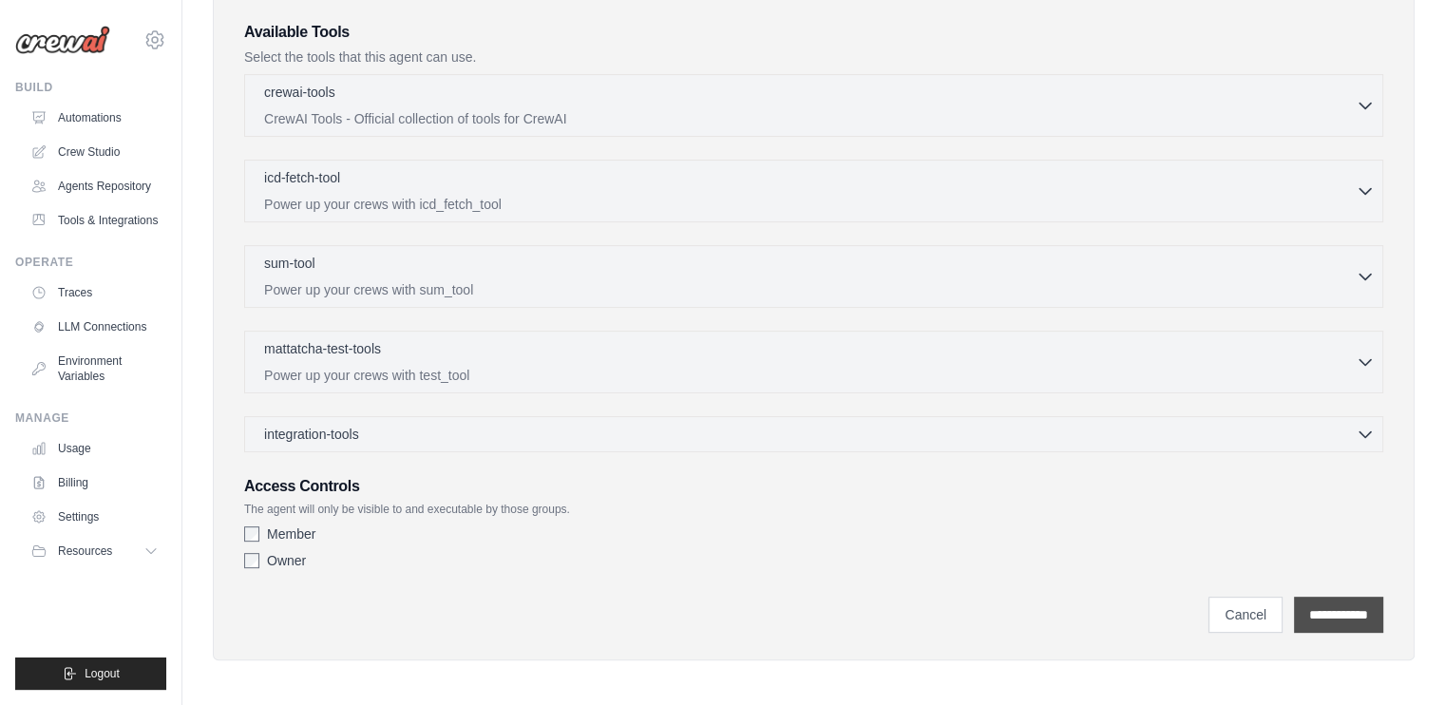
type textarea "**********"
click at [1302, 604] on input "**********" at bounding box center [1338, 615] width 89 height 36
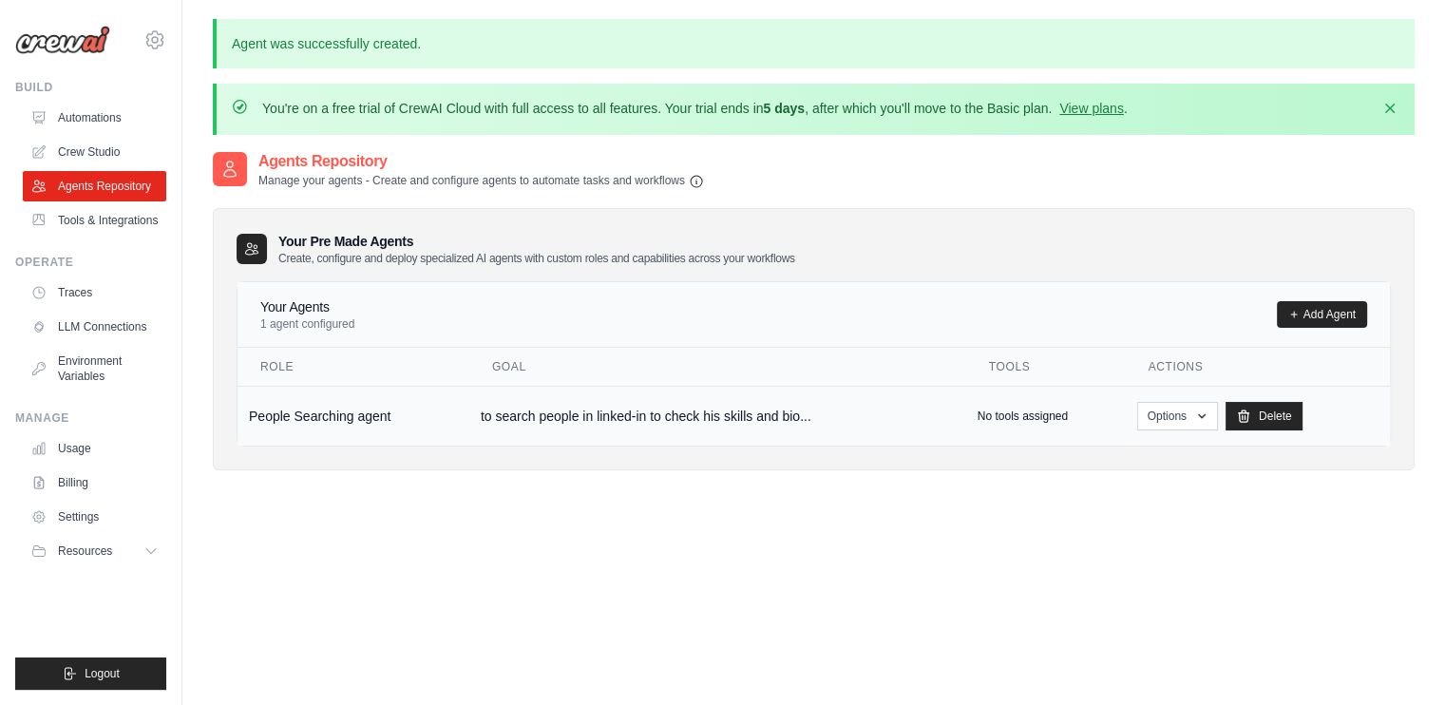
click at [499, 405] on td "to search people in linked-in to check his skills and bio..." at bounding box center [717, 416] width 497 height 60
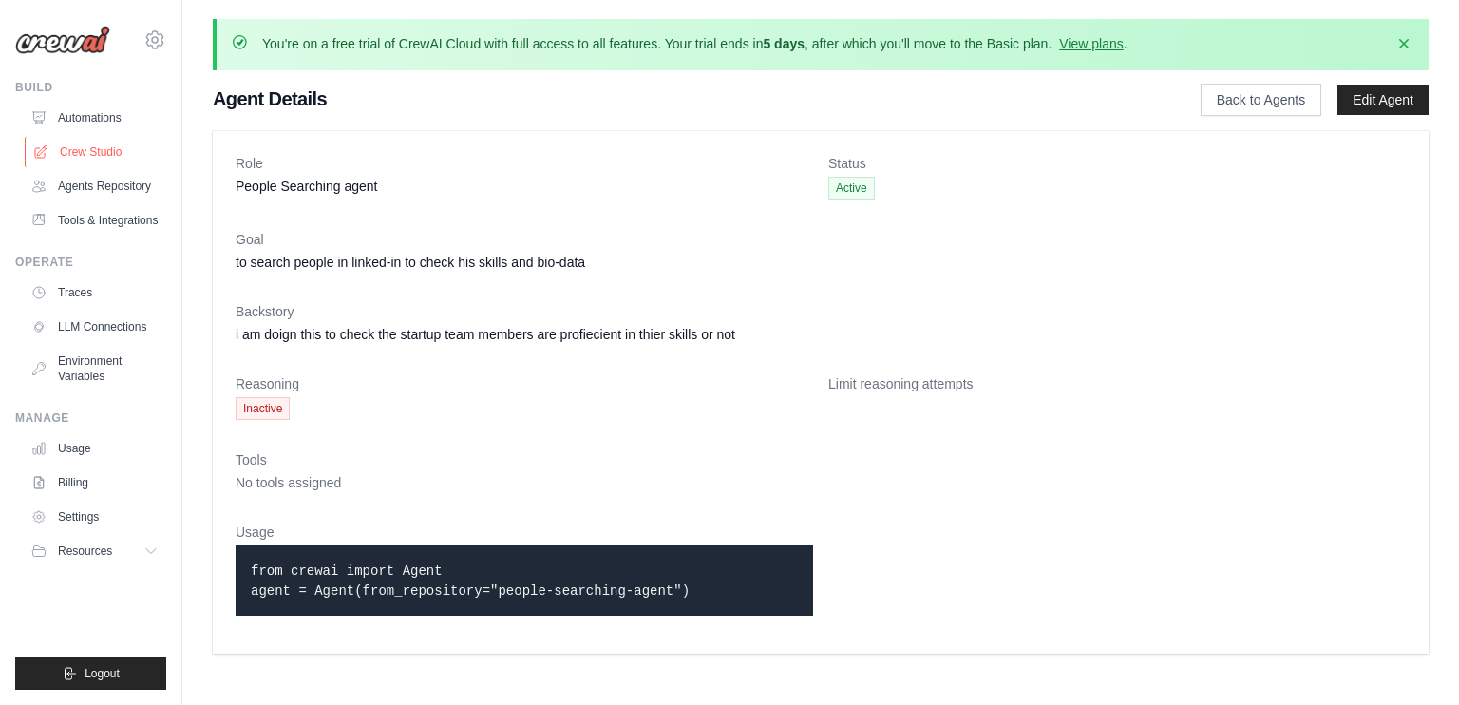
click at [90, 157] on link "Crew Studio" at bounding box center [96, 152] width 143 height 30
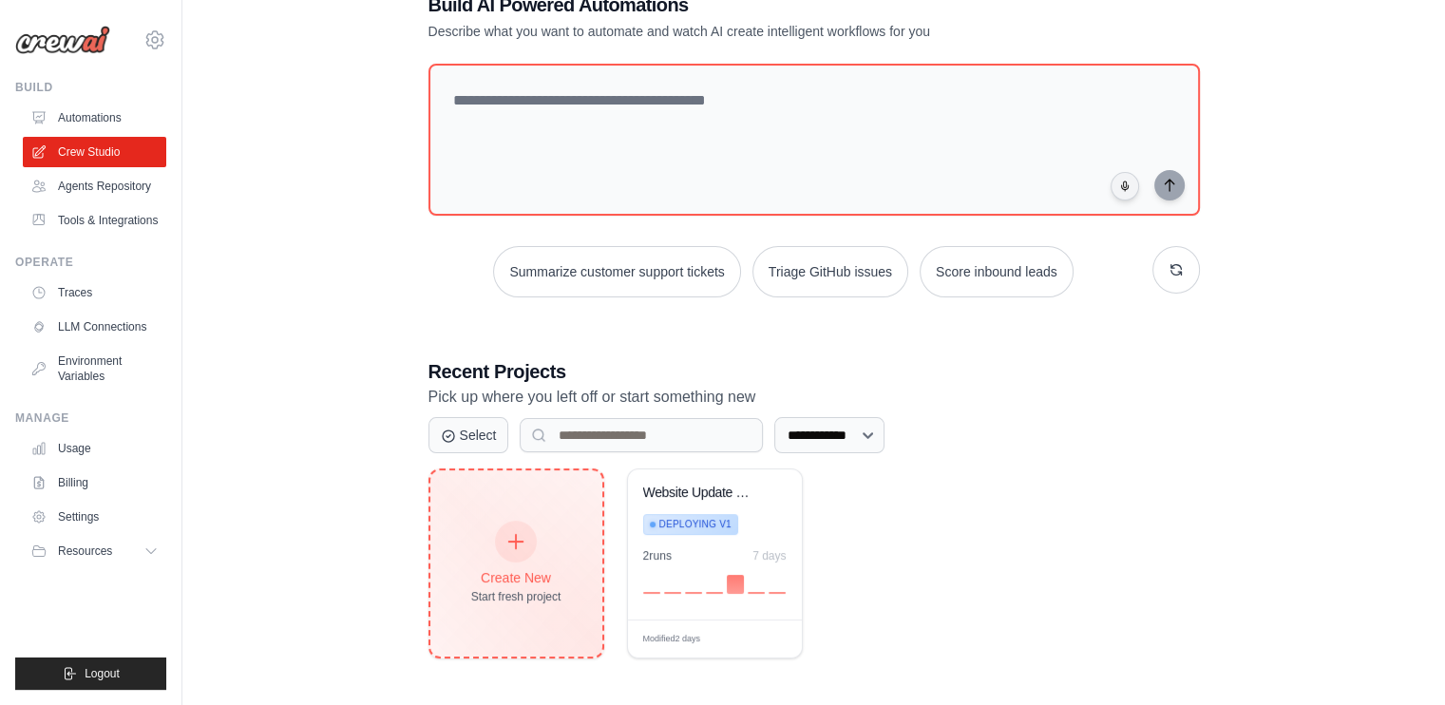
scroll to position [125, 0]
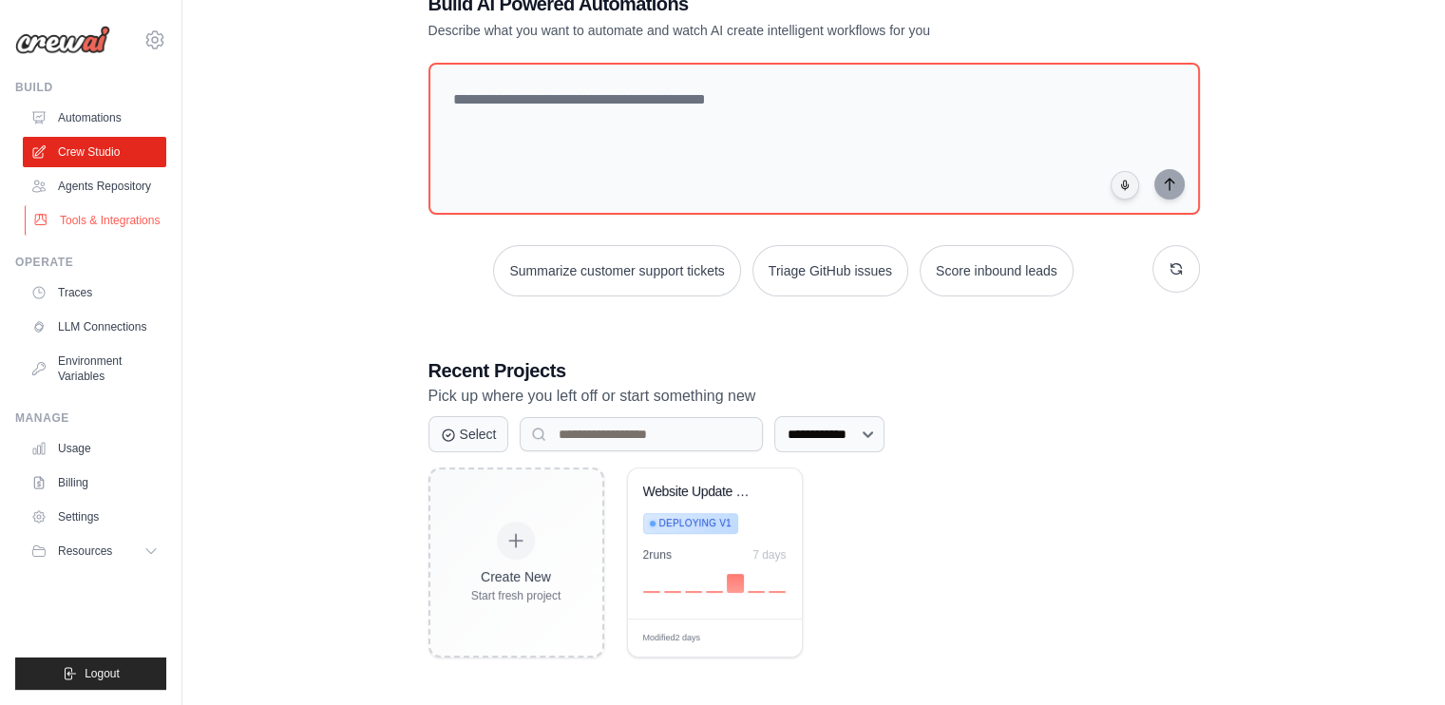
click at [127, 231] on link "Tools & Integrations" at bounding box center [96, 220] width 143 height 30
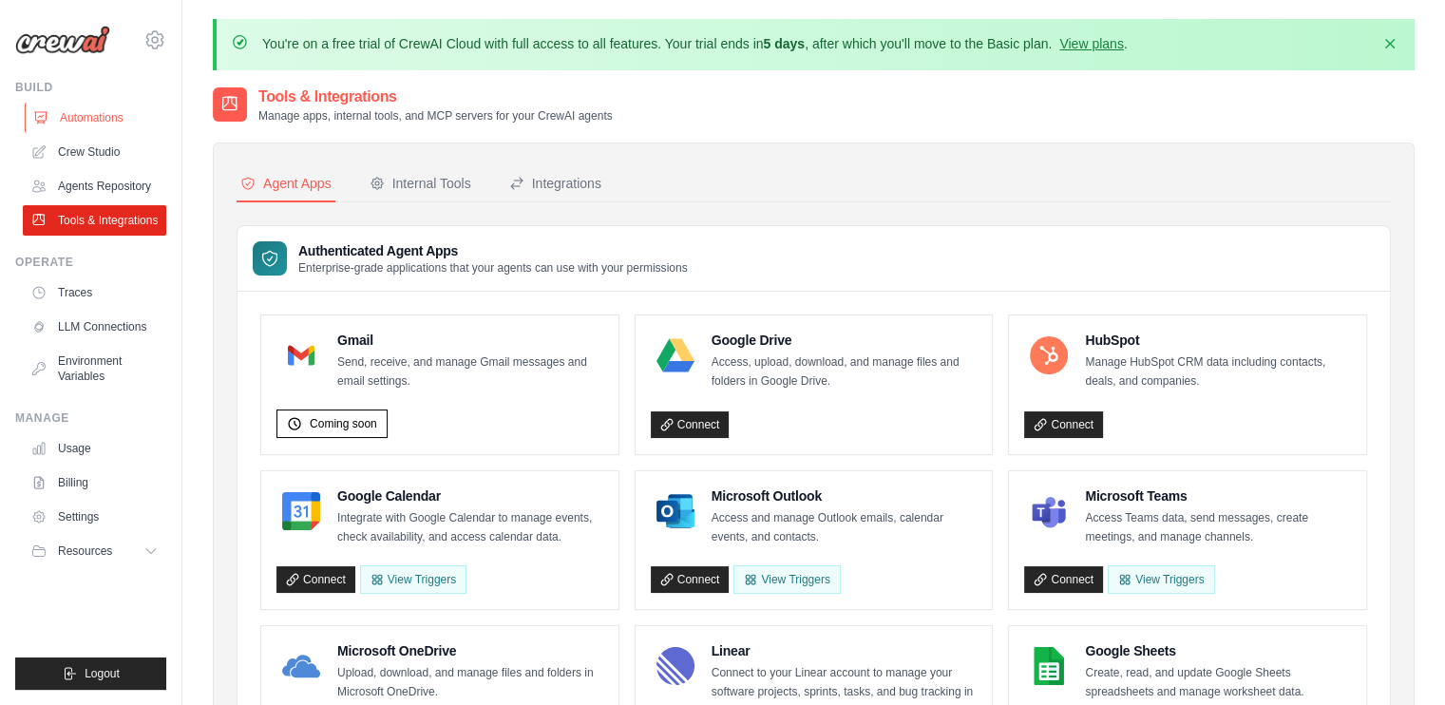
click at [66, 112] on link "Automations" at bounding box center [96, 118] width 143 height 30
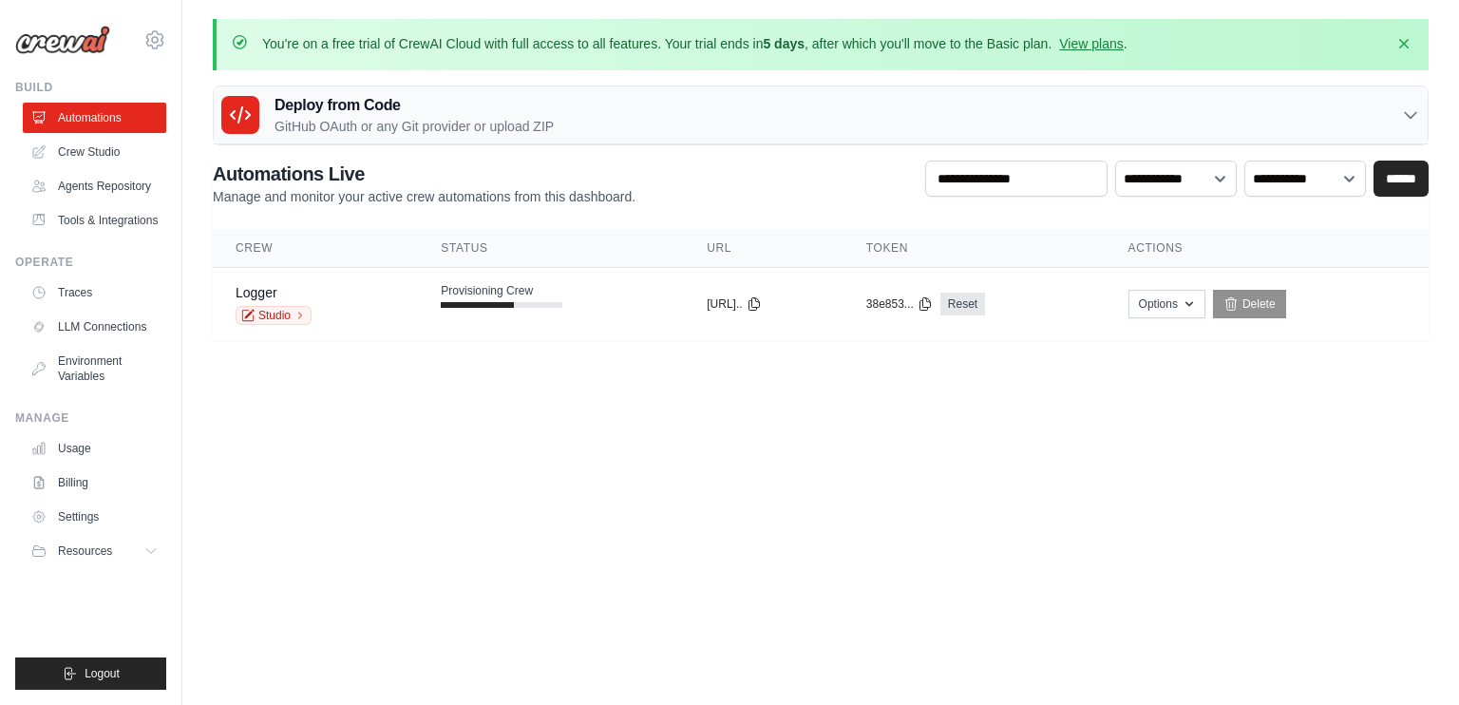
click at [666, 107] on div "Deploy from Code GitHub OAuth or any Git provider or upload ZIP" at bounding box center [821, 115] width 1214 height 58
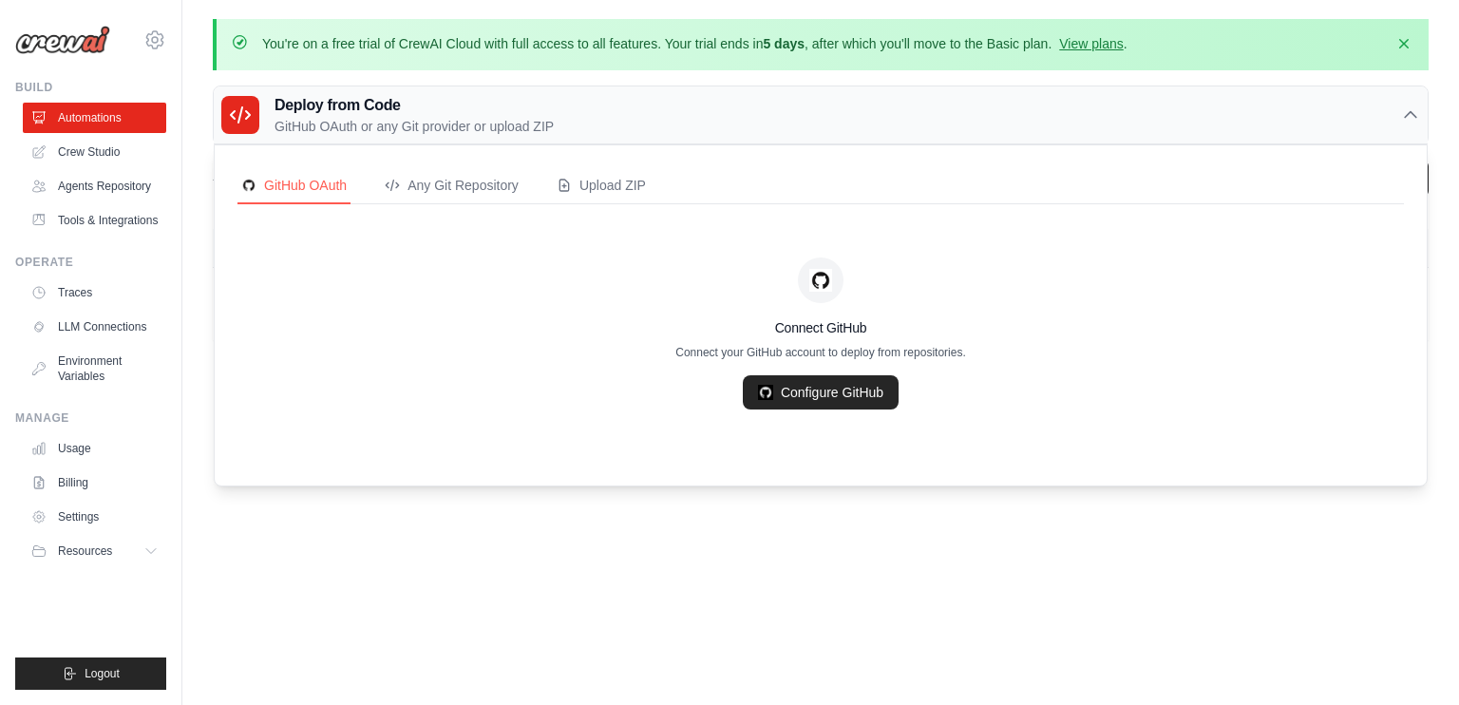
click at [666, 107] on div "Deploy from Code GitHub OAuth or any Git provider or upload ZIP" at bounding box center [821, 115] width 1214 height 58
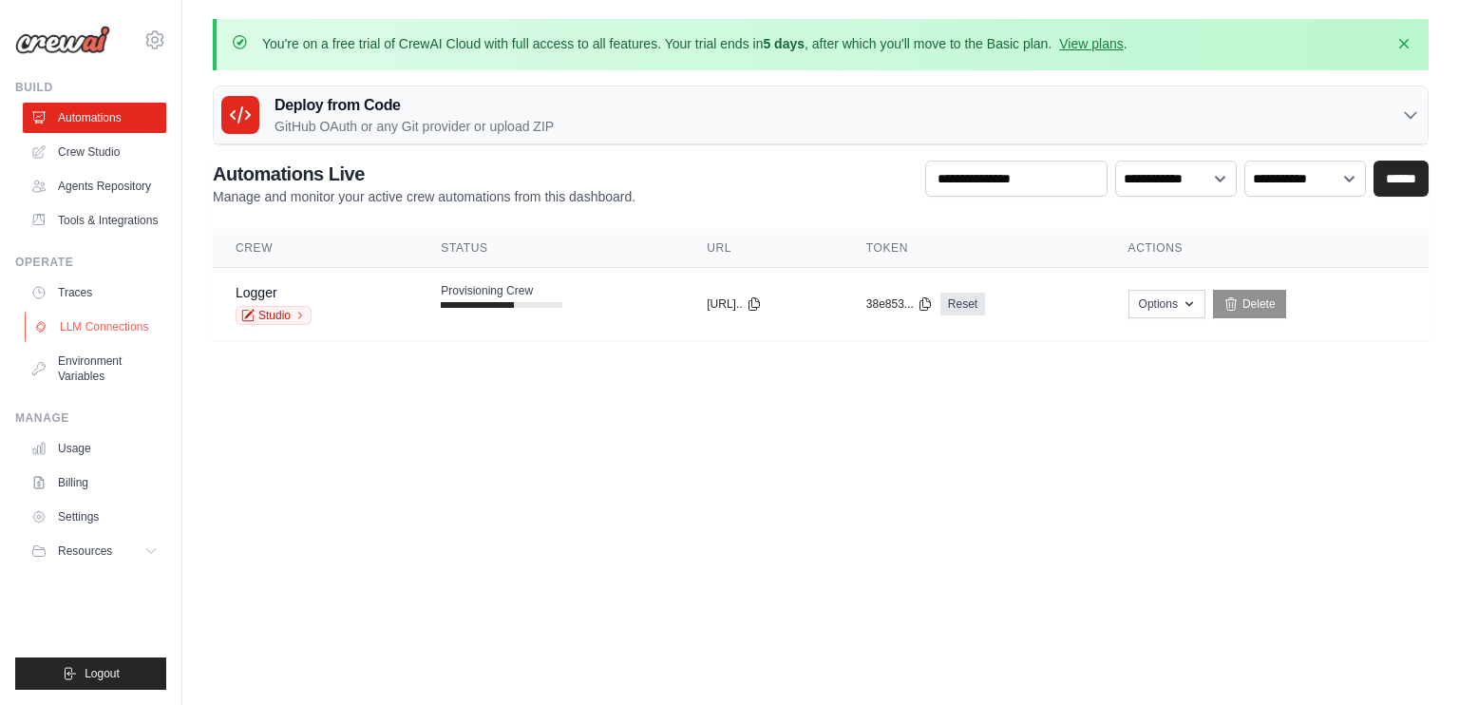
click at [114, 324] on link "LLM Connections" at bounding box center [96, 327] width 143 height 30
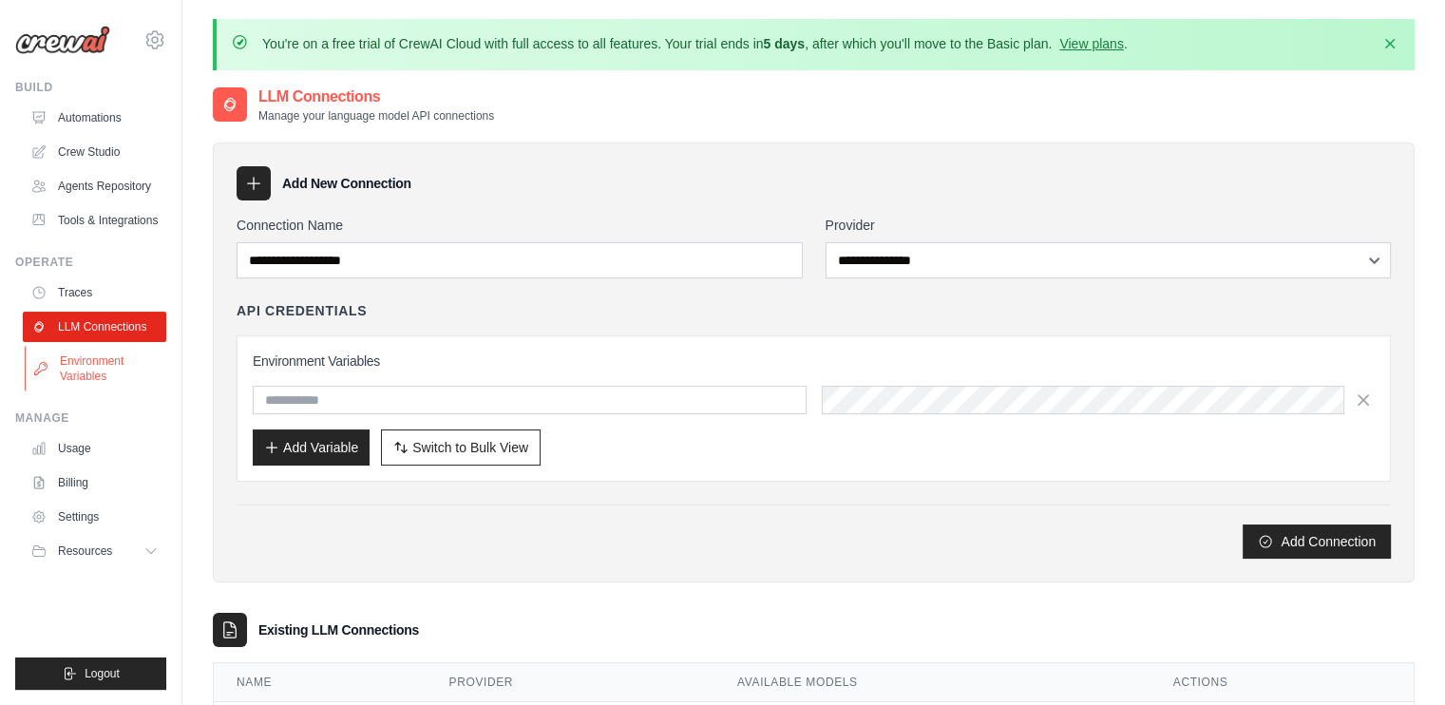
click at [60, 361] on link "Environment Variables" at bounding box center [96, 369] width 143 height 46
